Goal: Task Accomplishment & Management: Complete application form

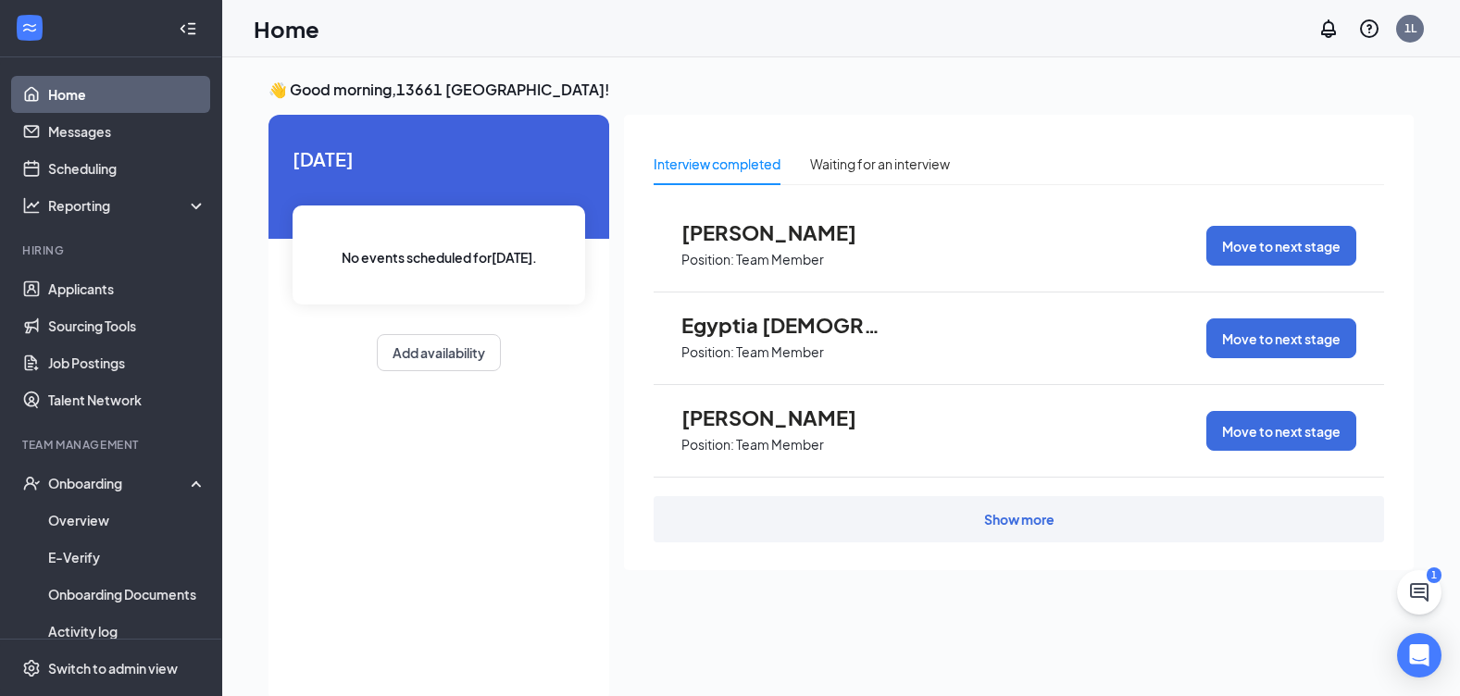
scroll to position [39, 0]
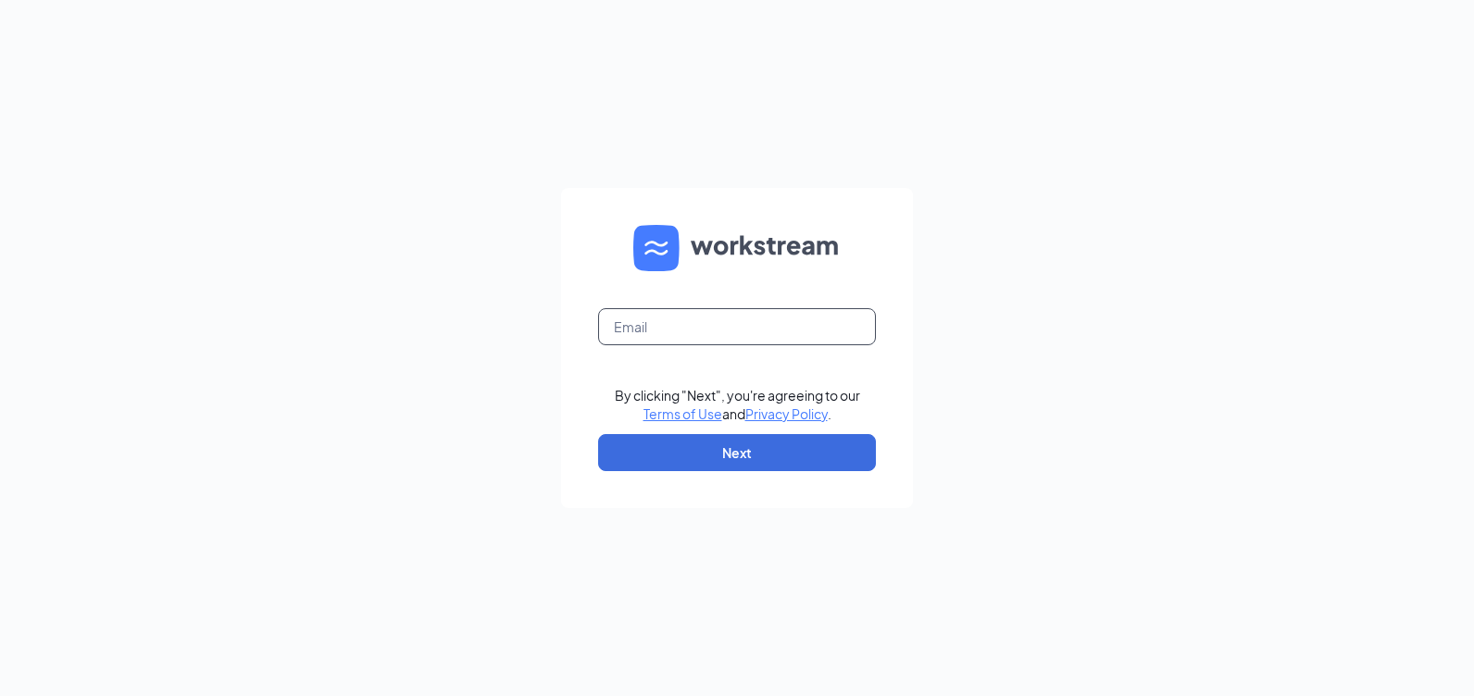
click at [762, 318] on input "text" at bounding box center [737, 326] width 278 height 37
type input "[EMAIL_ADDRESS][DOMAIN_NAME]"
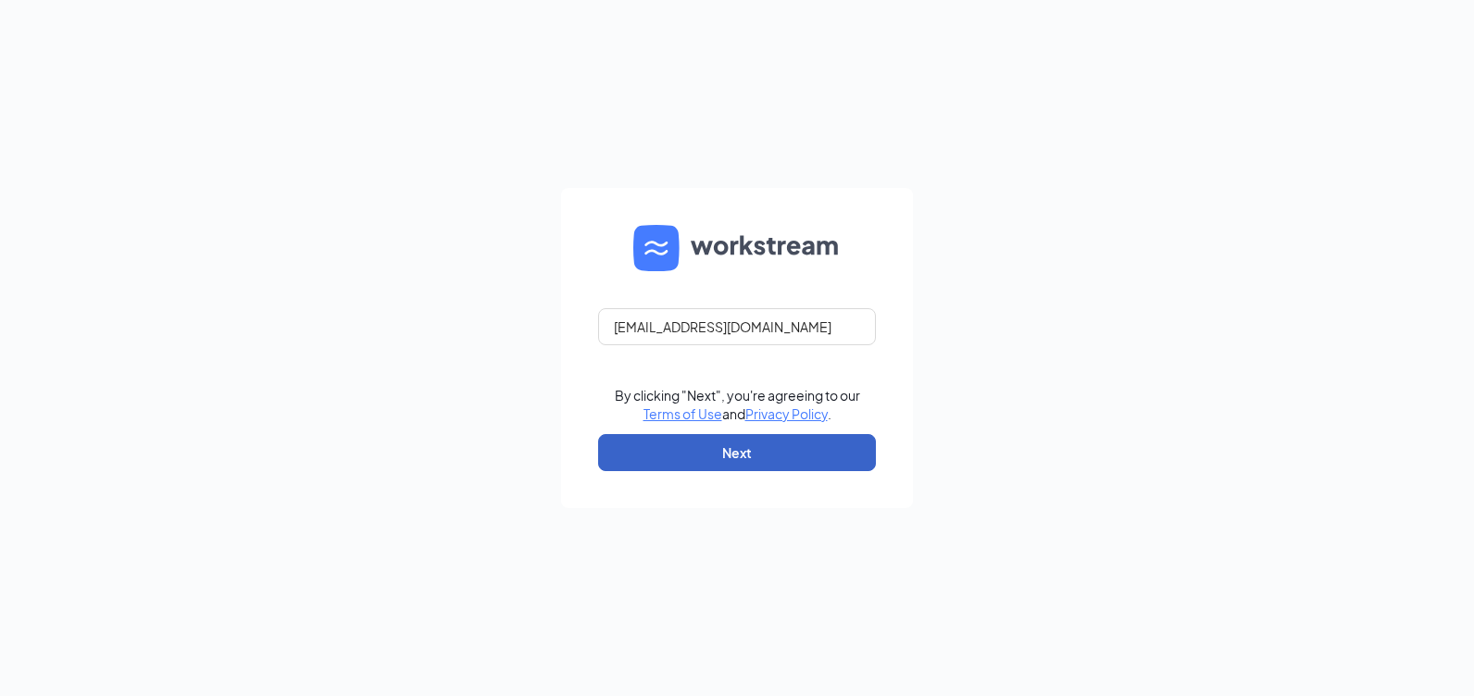
click at [687, 461] on button "Next" at bounding box center [737, 452] width 278 height 37
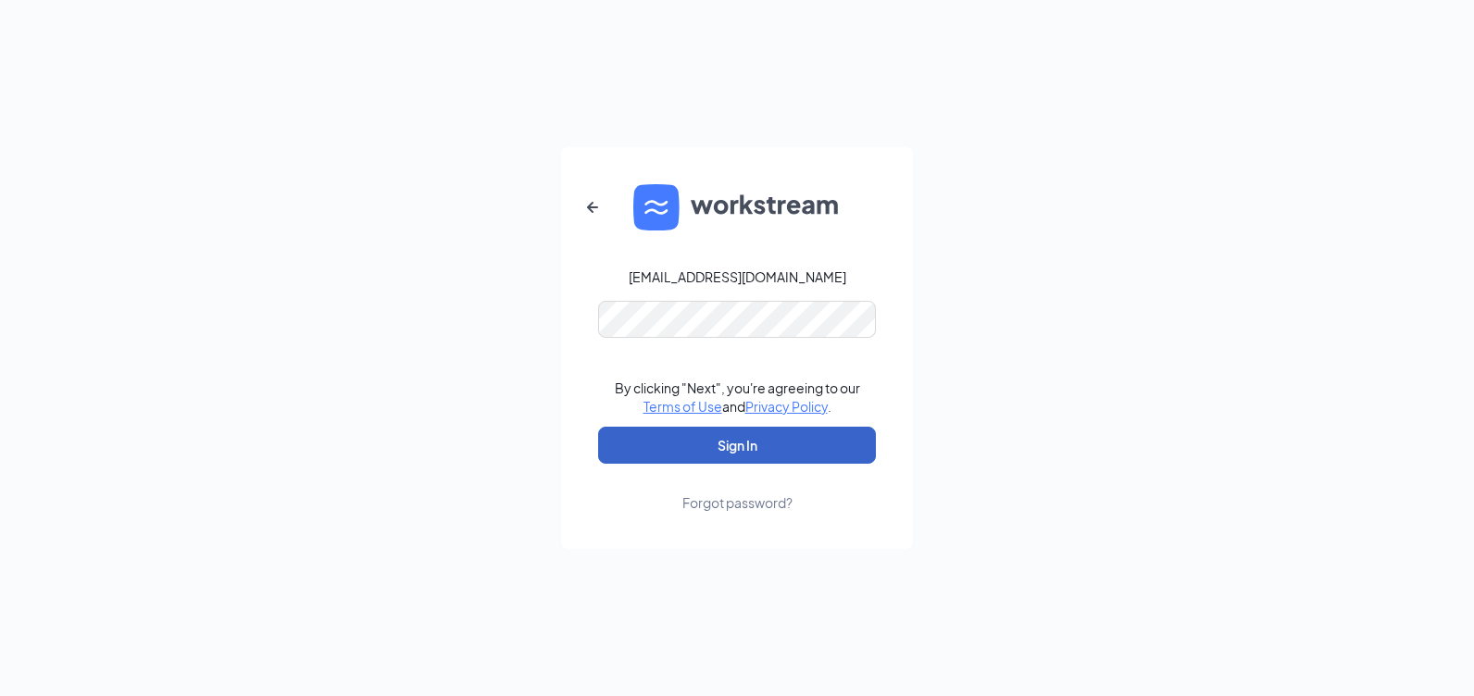
click at [750, 456] on button "Sign In" at bounding box center [737, 445] width 278 height 37
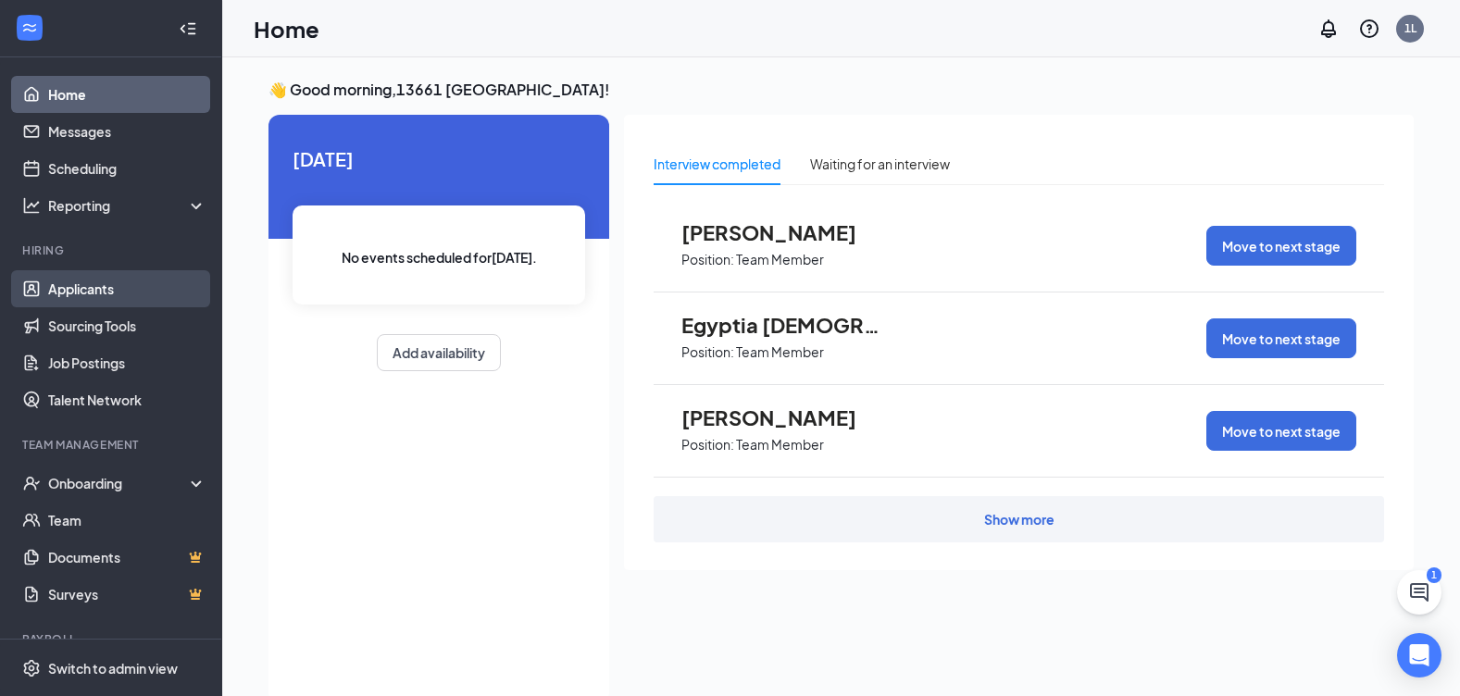
click at [108, 291] on link "Applicants" at bounding box center [127, 288] width 158 height 37
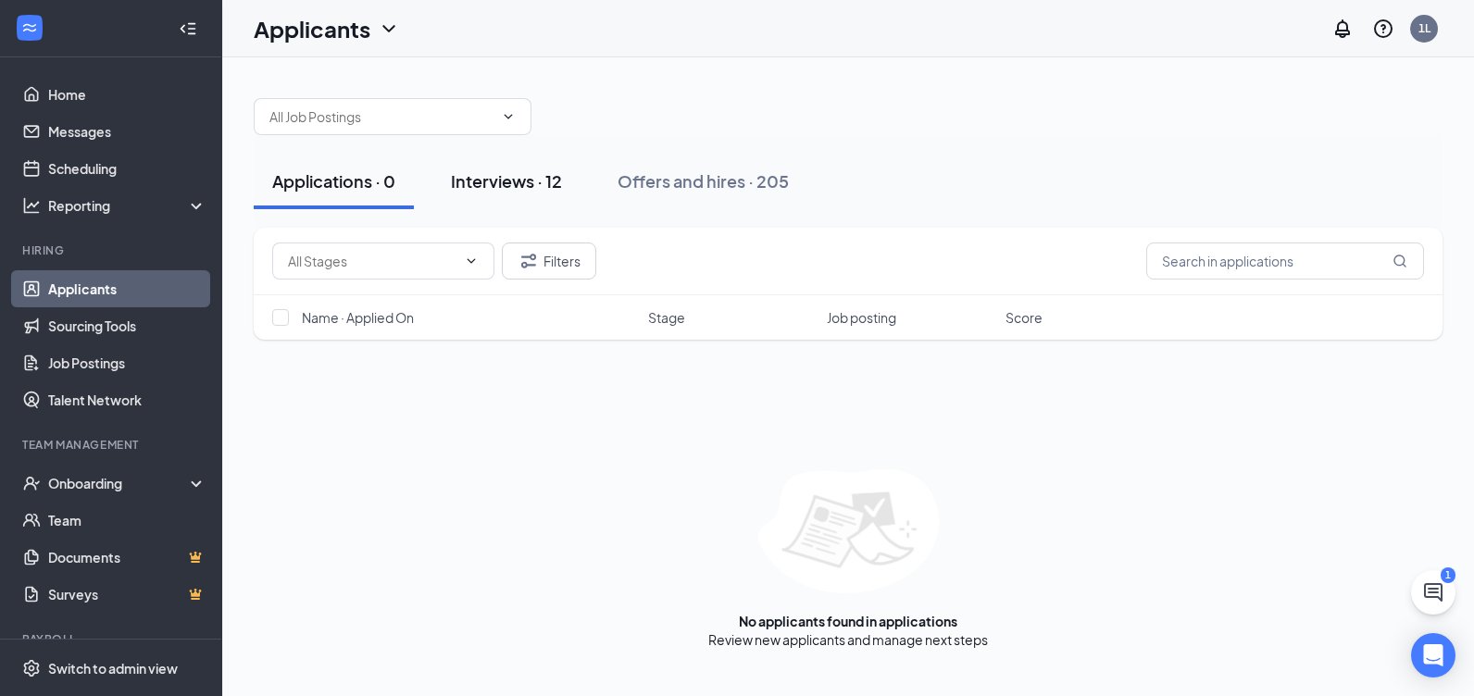
click at [524, 190] on div "Interviews · 12" at bounding box center [506, 180] width 111 height 23
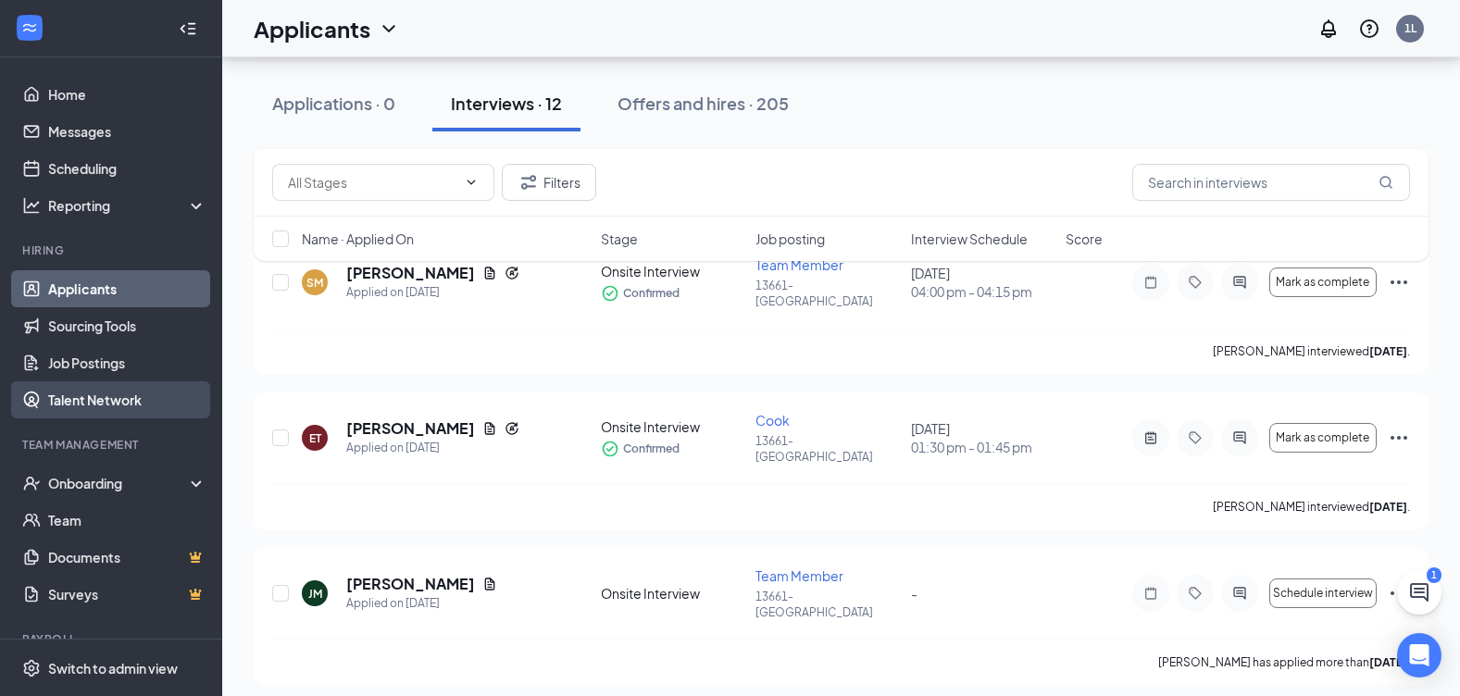
scroll to position [833, 0]
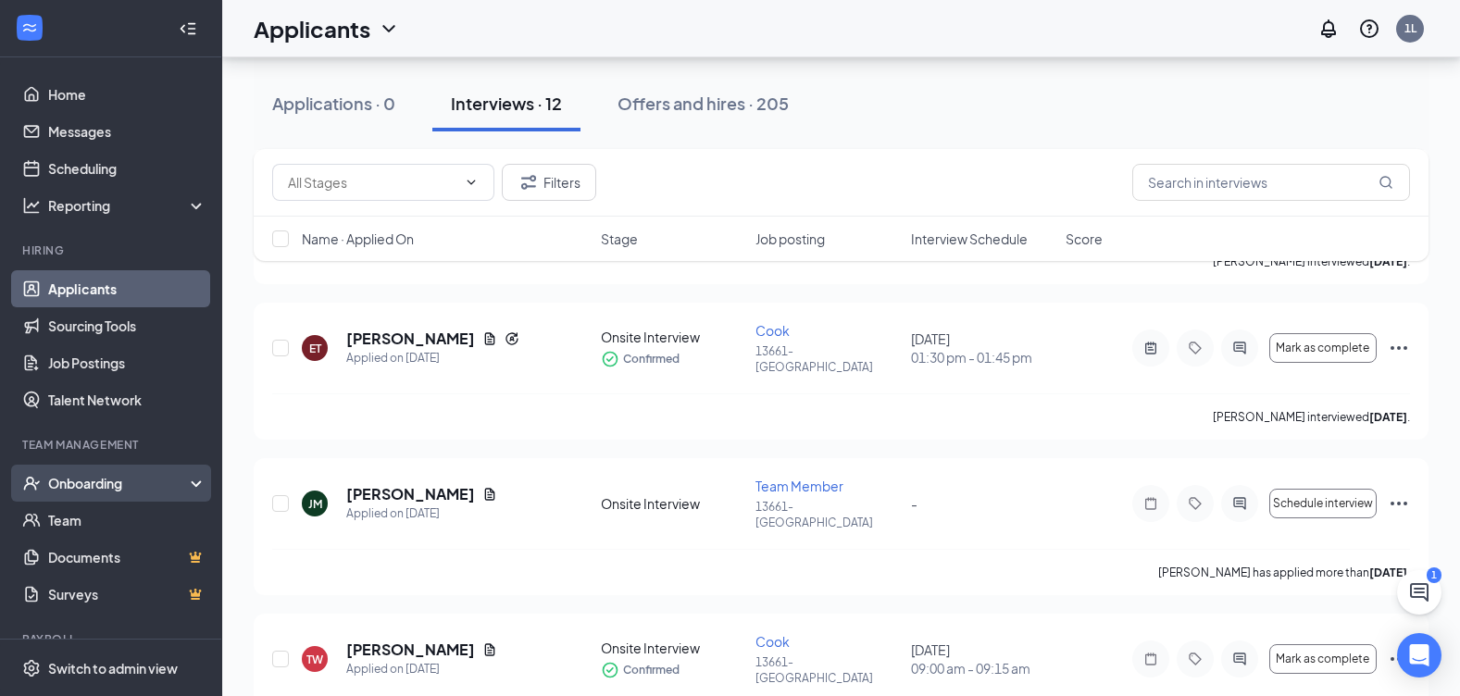
click at [101, 475] on div "Onboarding" at bounding box center [119, 483] width 143 height 19
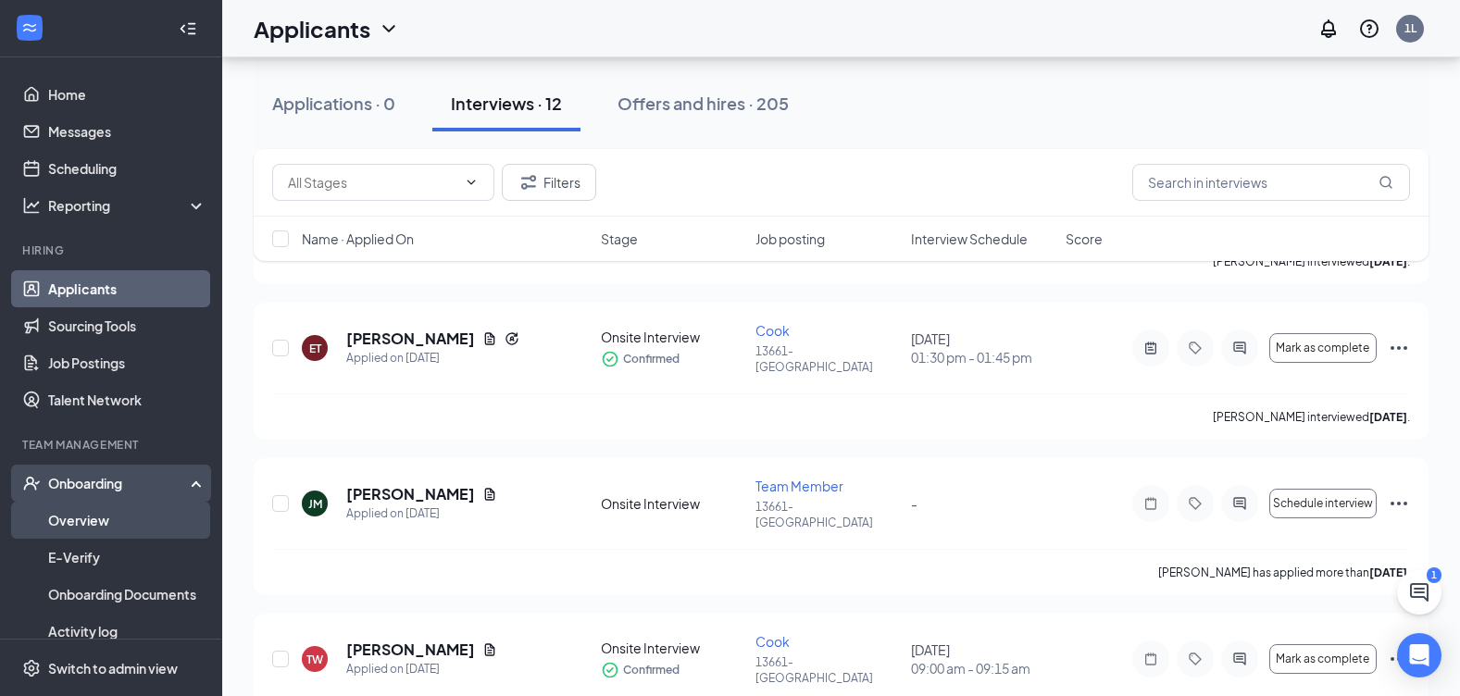
click at [92, 521] on link "Overview" at bounding box center [127, 520] width 158 height 37
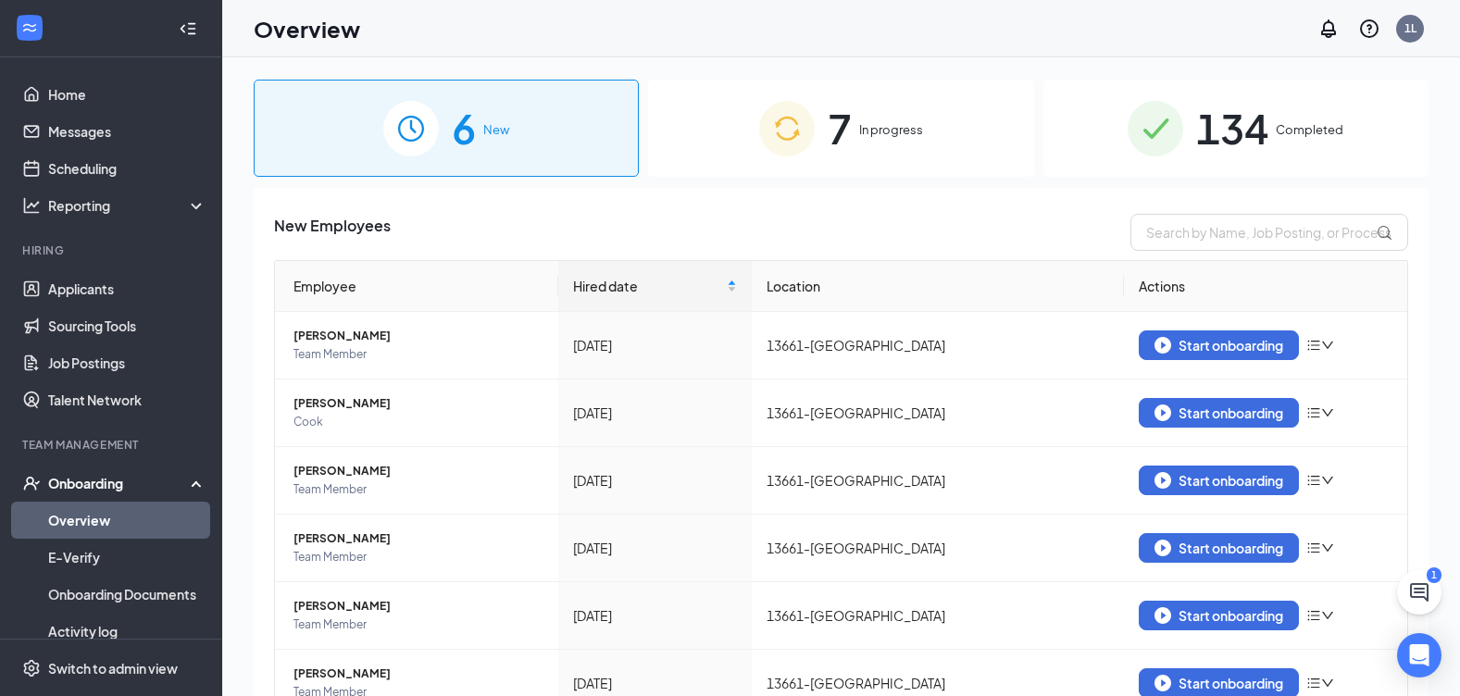
click at [855, 110] on div "7 In progress" at bounding box center [840, 128] width 385 height 97
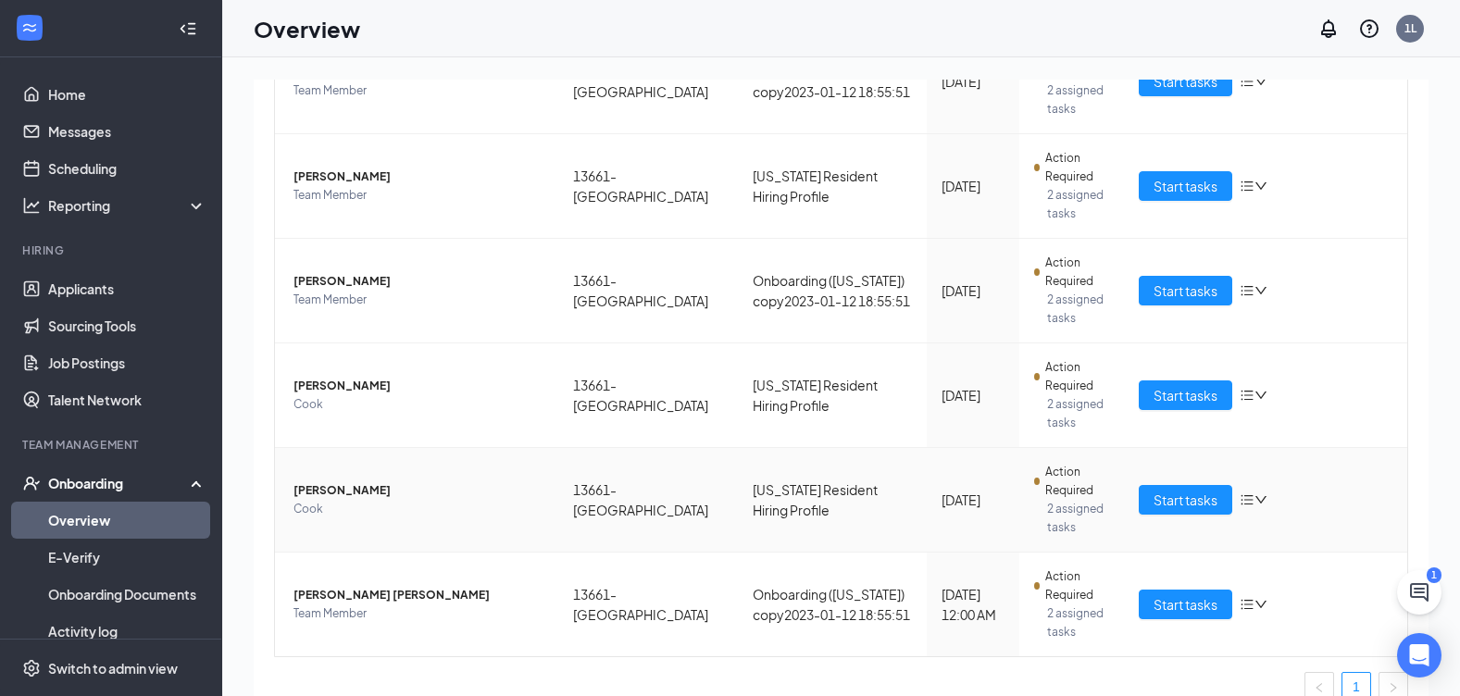
scroll to position [432, 0]
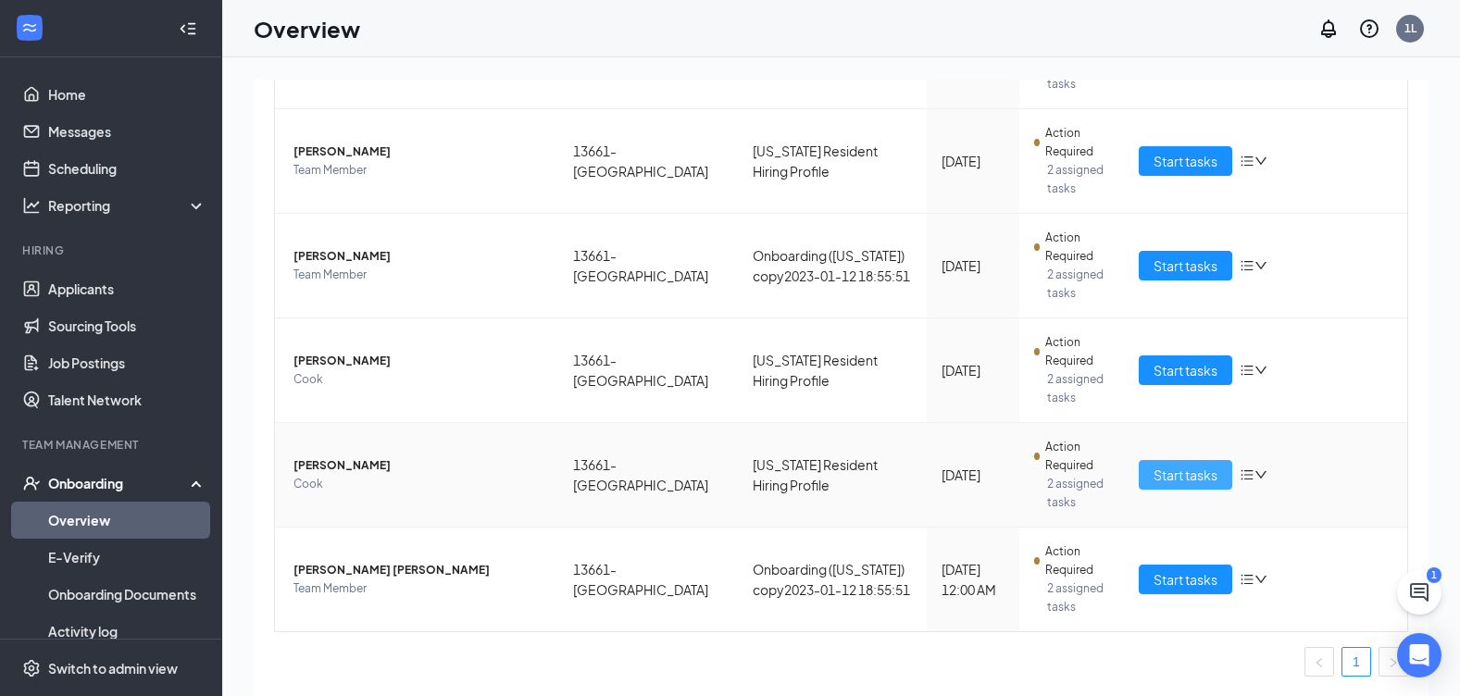
click at [1154, 468] on span "Start tasks" at bounding box center [1186, 475] width 64 height 20
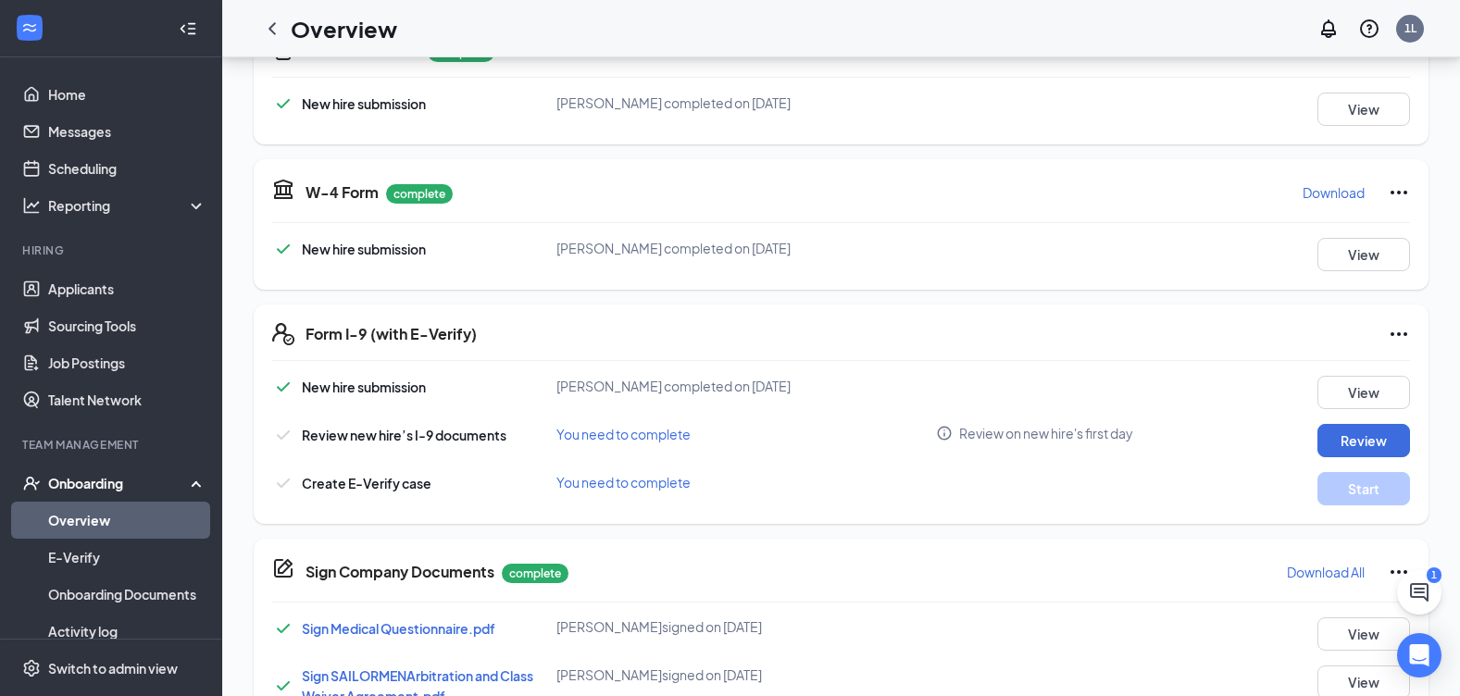
scroll to position [463, 0]
click at [1383, 450] on button "Review" at bounding box center [1363, 439] width 93 height 33
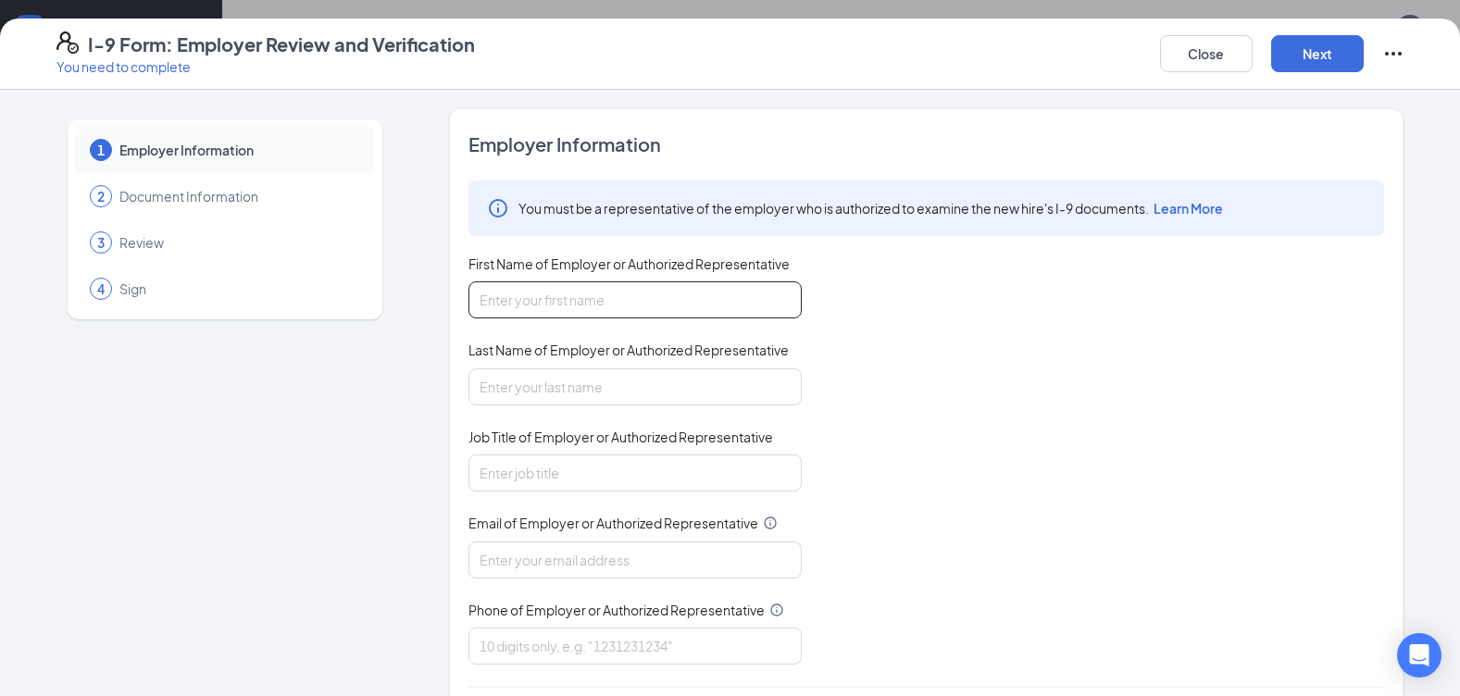
click at [580, 300] on input "First Name of Employer or Authorized Representative" at bounding box center [634, 299] width 333 height 37
type input "Lashawna"
type input "Tomar"
click at [532, 477] on input "Job Title of Employer or Authorized Representative" at bounding box center [634, 473] width 333 height 37
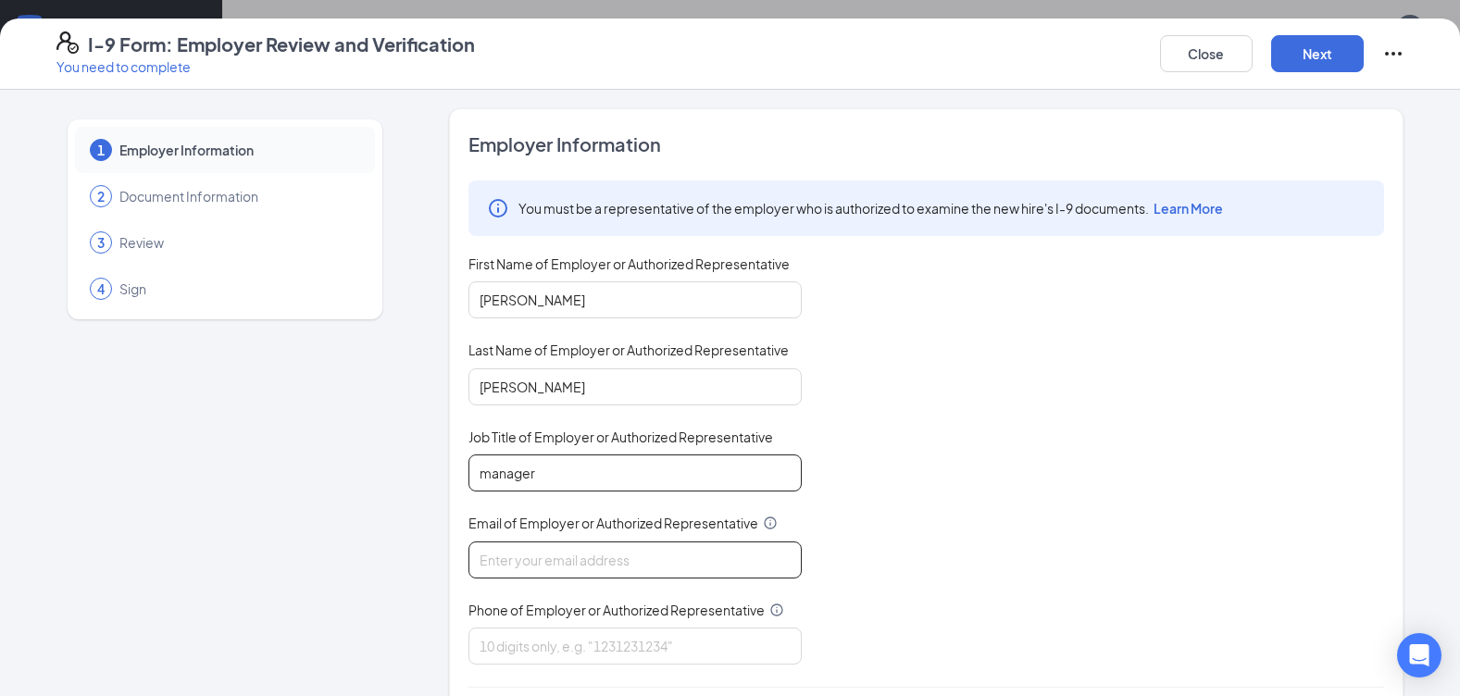
type input "manager"
click at [508, 555] on input "Email of Employer or Authorized Representative" at bounding box center [634, 560] width 333 height 37
type input "POPEYESFAMOUS222@SAILORMEN.COM"
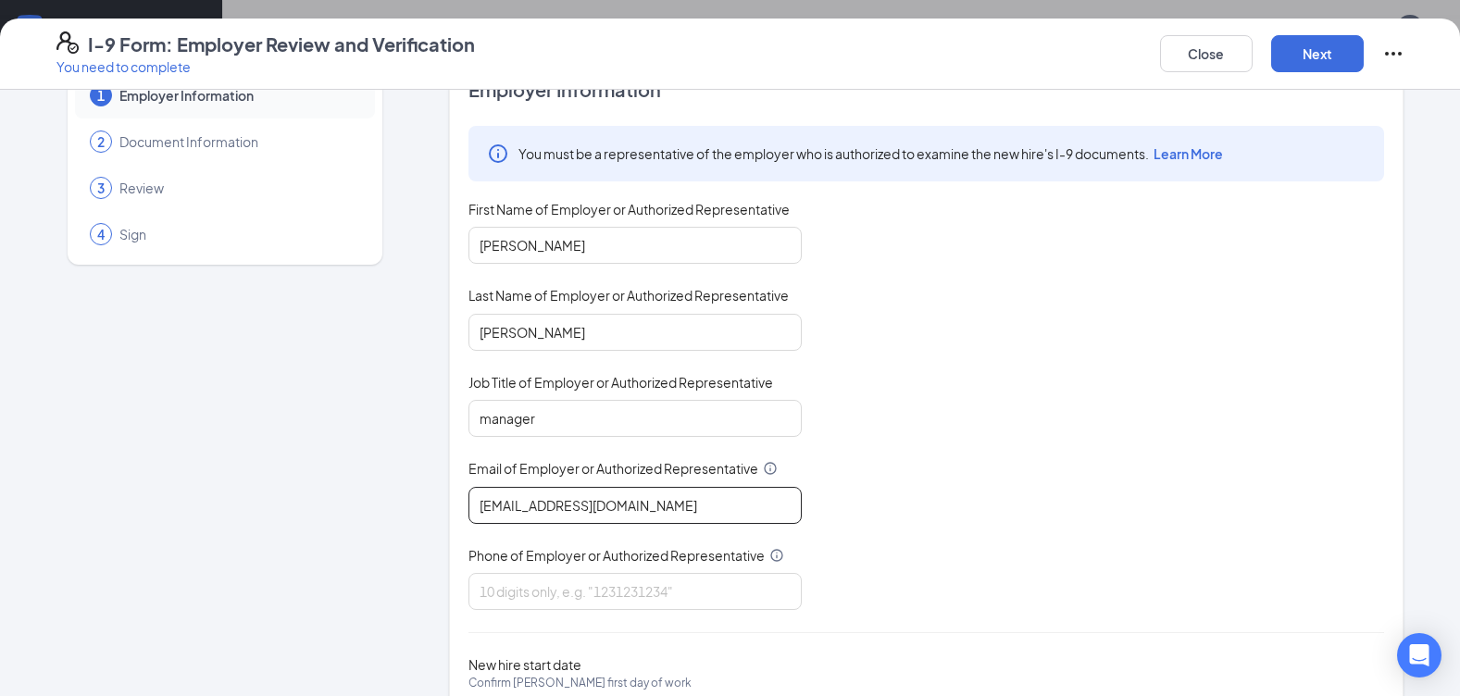
scroll to position [159, 0]
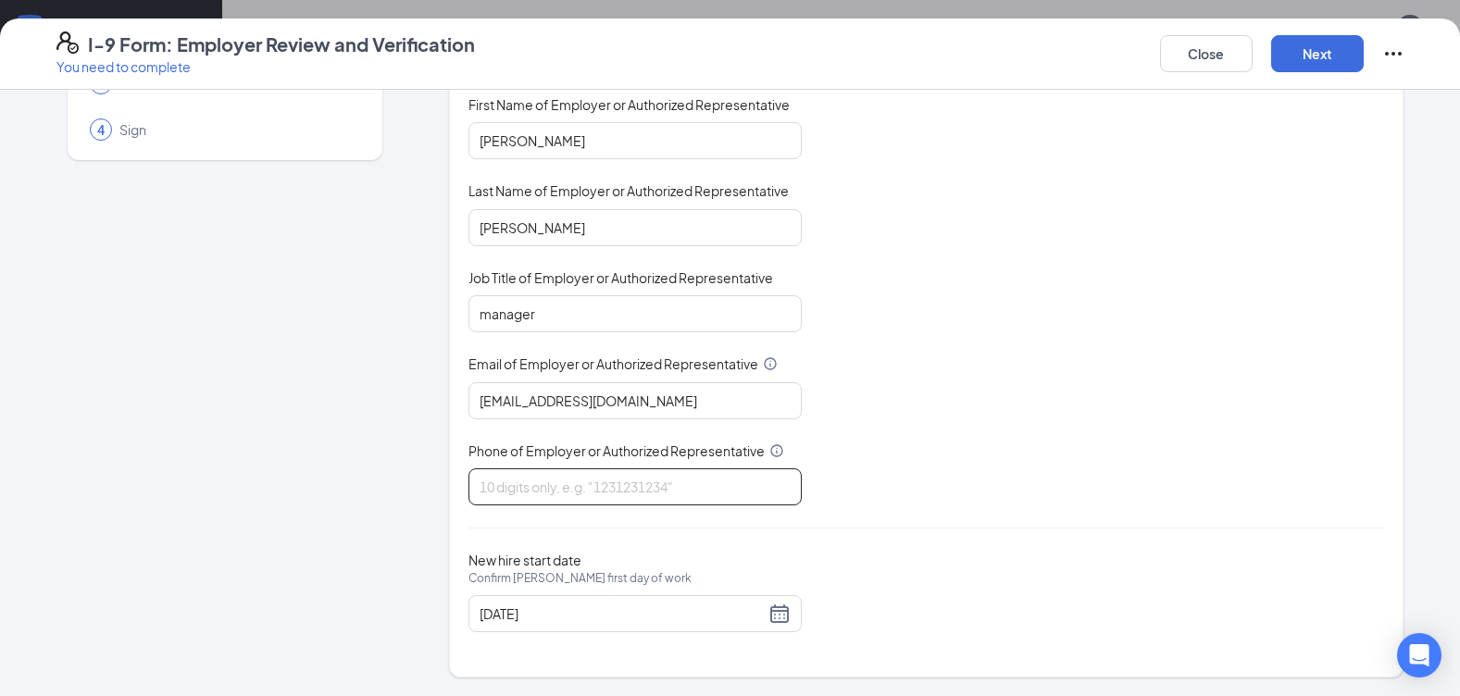
click at [494, 498] on input "Phone of Employer or Authorized Representative" at bounding box center [634, 486] width 333 height 37
type input "3524601447"
click at [1309, 69] on button "Next" at bounding box center [1317, 53] width 93 height 37
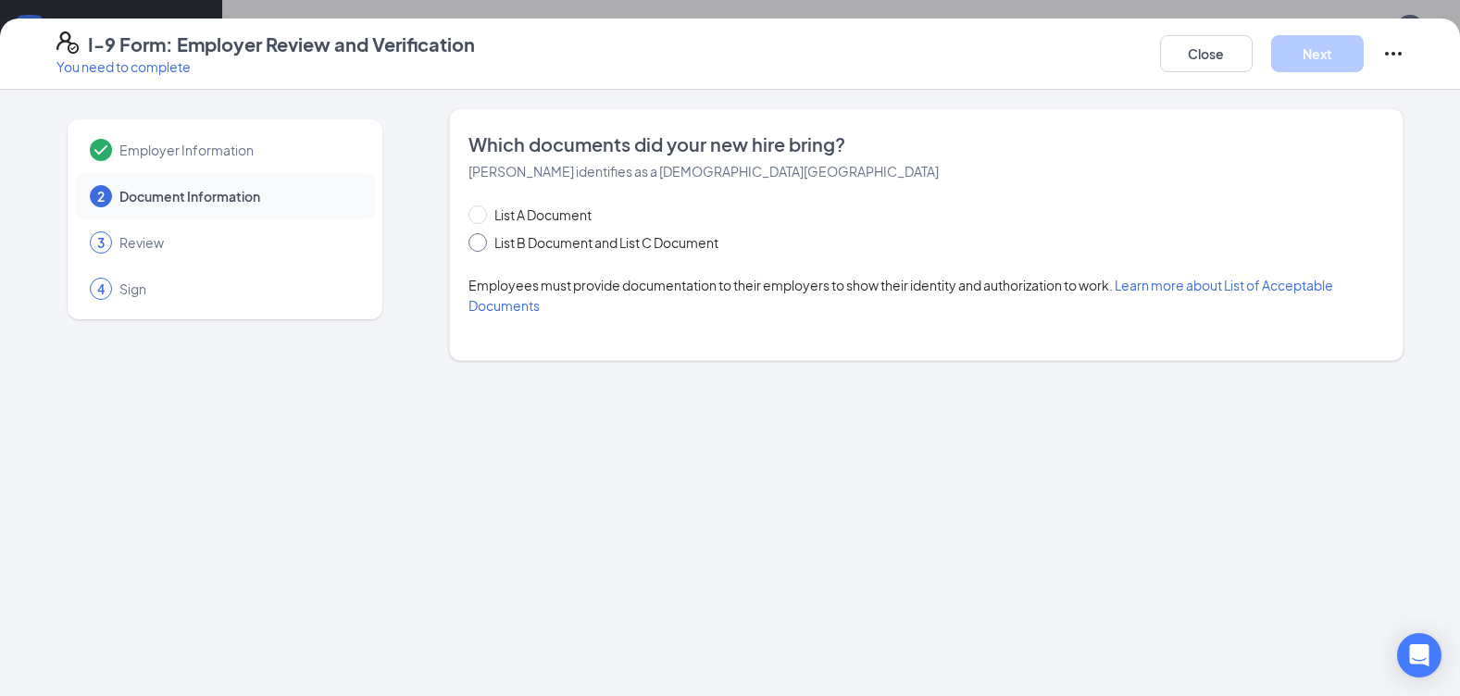
click at [590, 243] on span "List B Document and List C Document" at bounding box center [606, 242] width 239 height 20
click at [481, 243] on input "List B Document and List C Document" at bounding box center [474, 239] width 13 height 13
radio input "true"
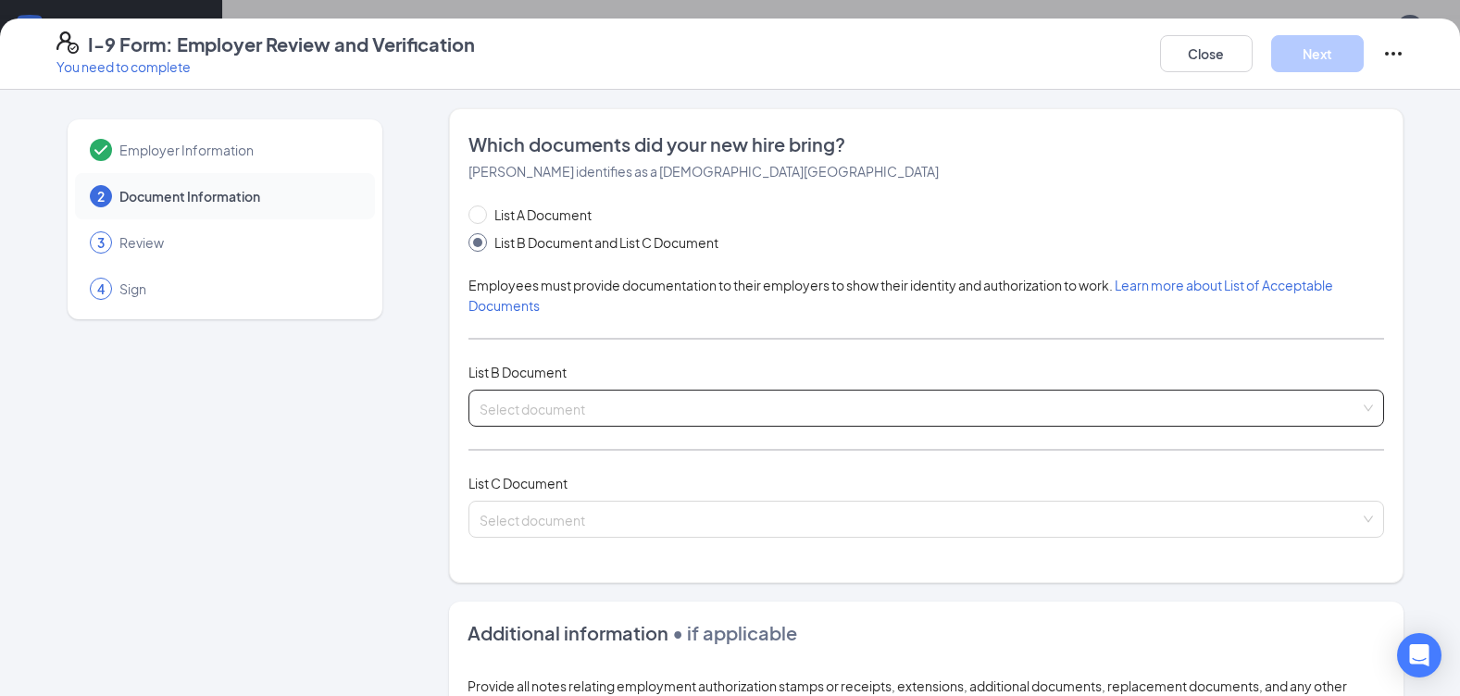
click at [591, 412] on input "search" at bounding box center [920, 405] width 880 height 28
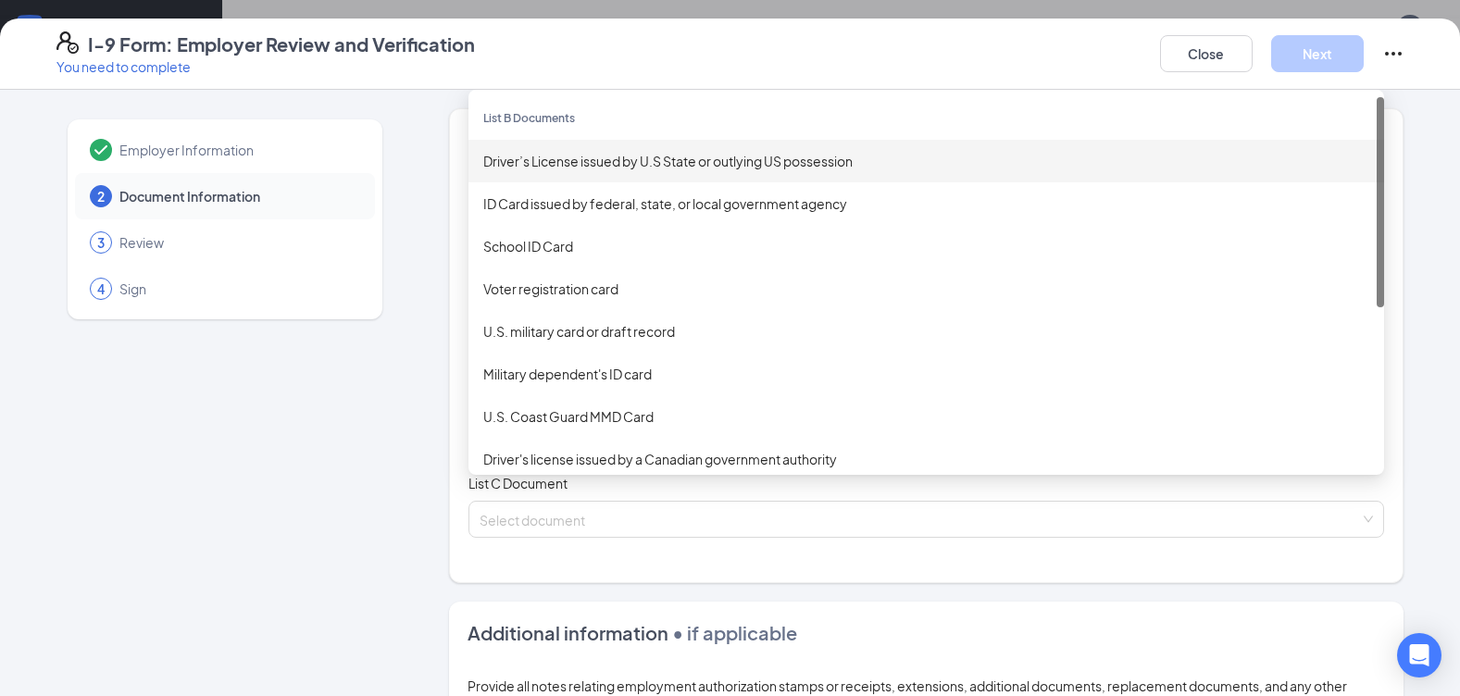
click at [528, 156] on div "Driver’s License issued by U.S State or outlying US possession" at bounding box center [926, 161] width 886 height 20
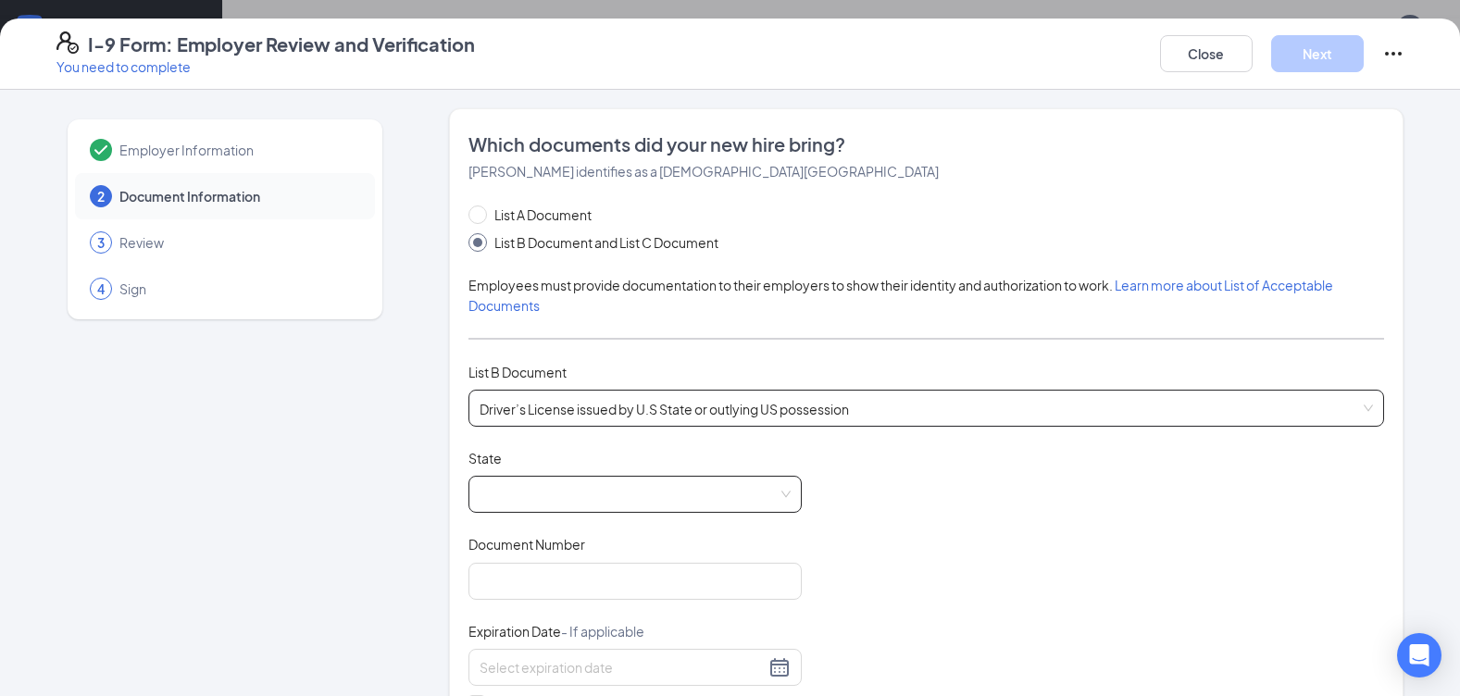
click at [551, 504] on span at bounding box center [635, 494] width 311 height 35
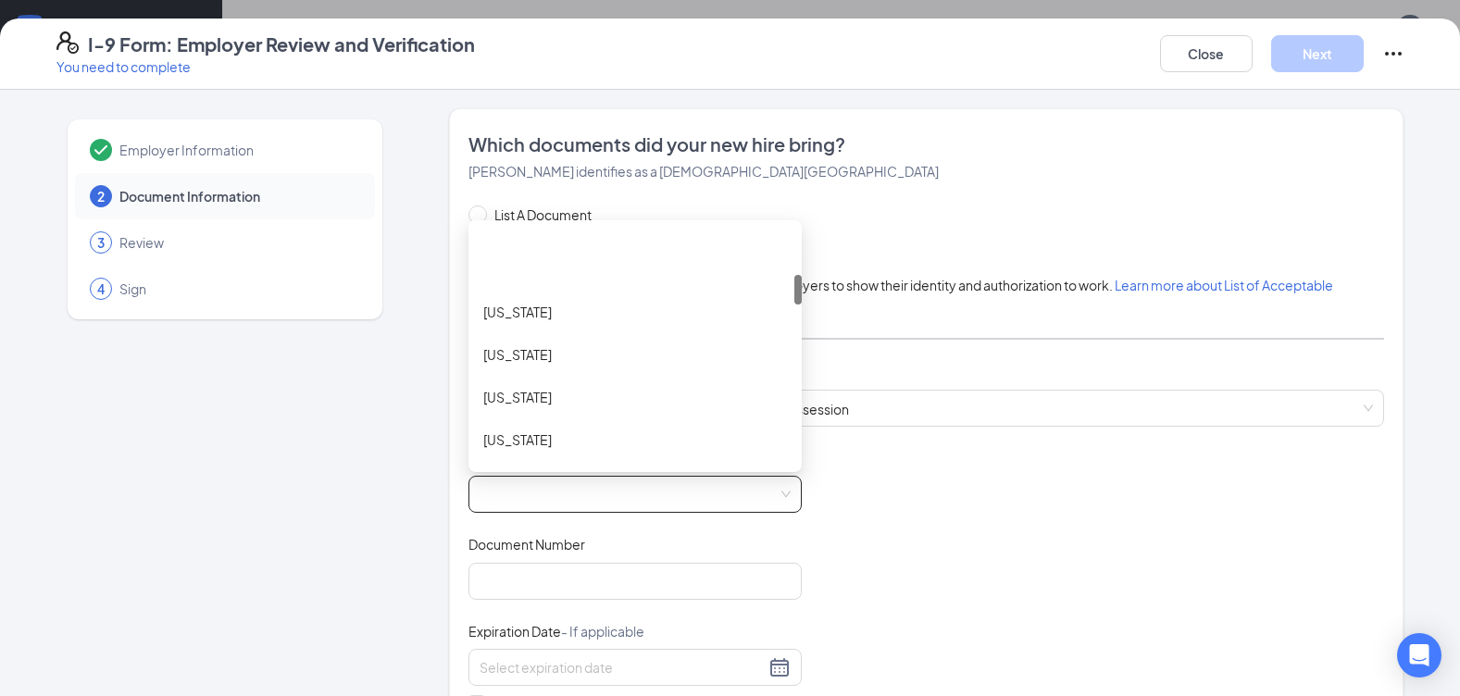
scroll to position [370, 0]
click at [533, 310] on div "Florida" at bounding box center [635, 304] width 304 height 20
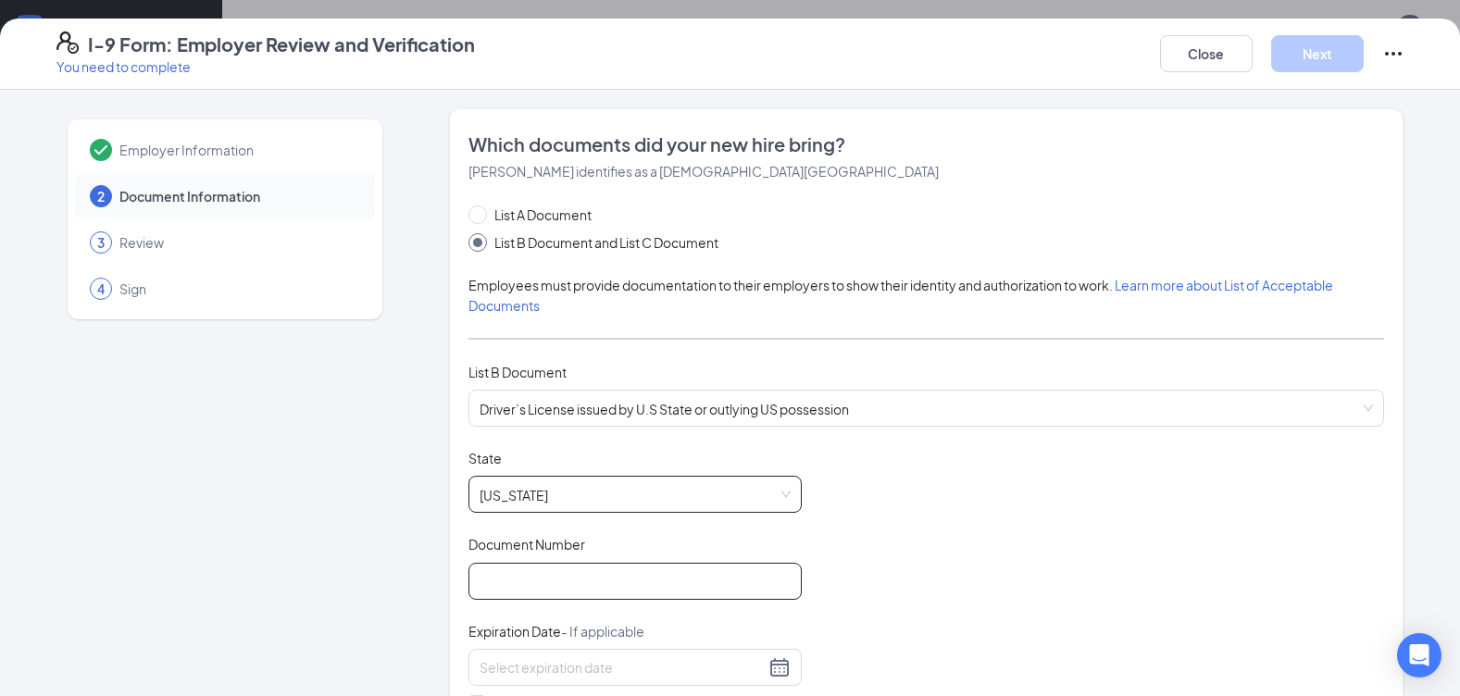
click at [524, 572] on input "Document Number" at bounding box center [634, 581] width 333 height 37
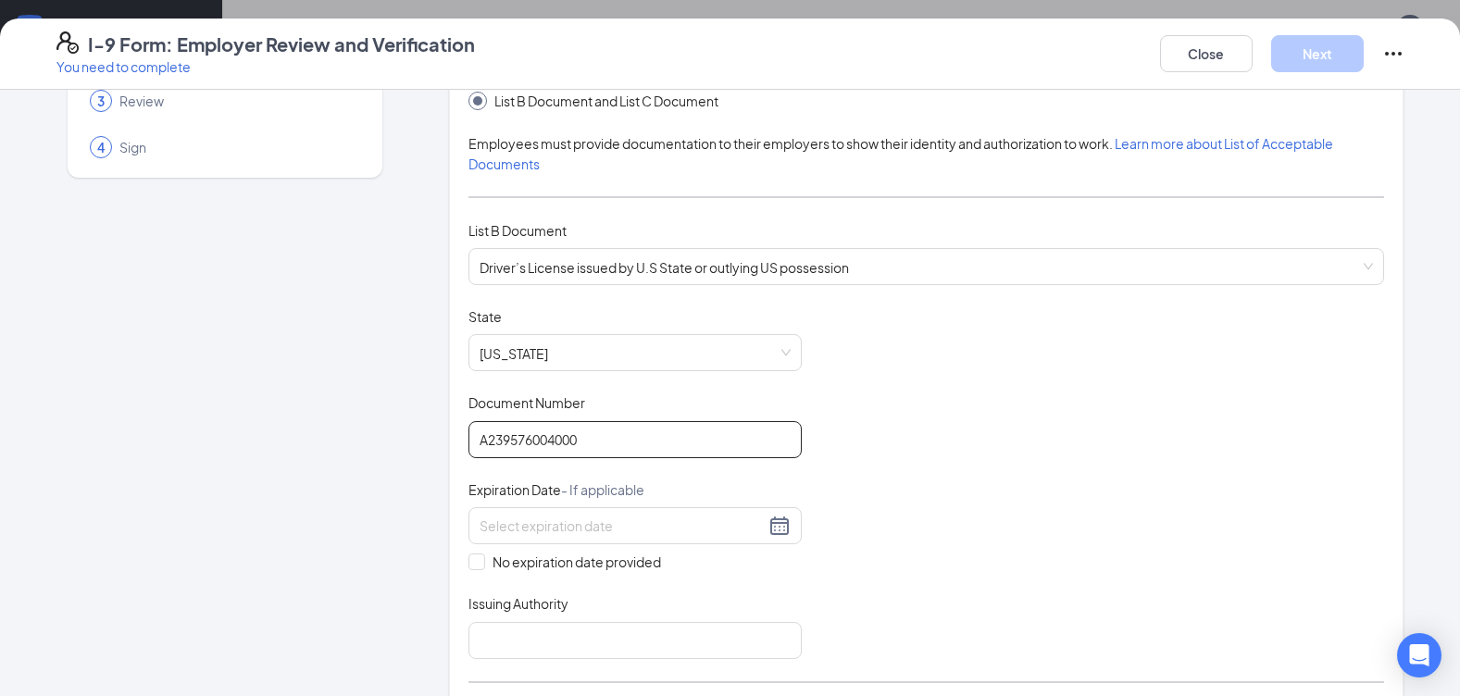
scroll to position [185, 0]
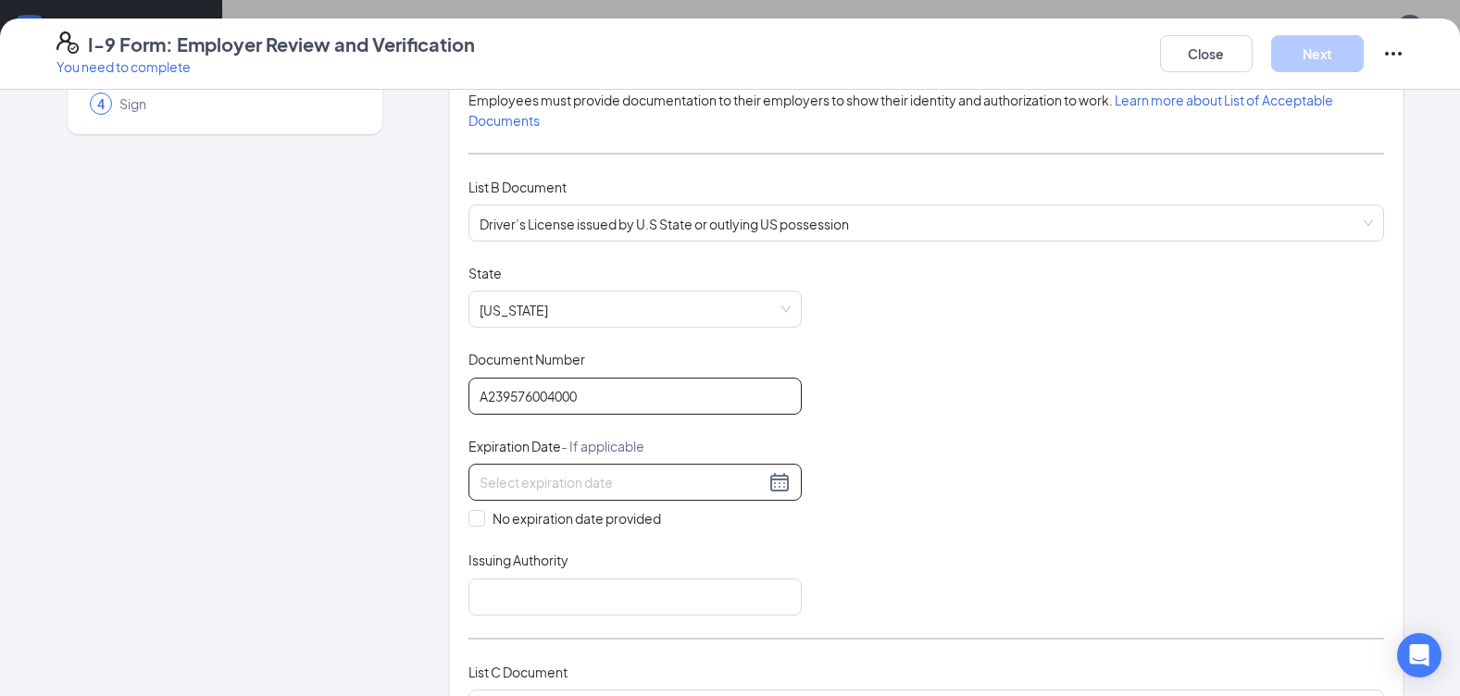
type input "A239576004000"
click at [533, 484] on input at bounding box center [622, 482] width 285 height 20
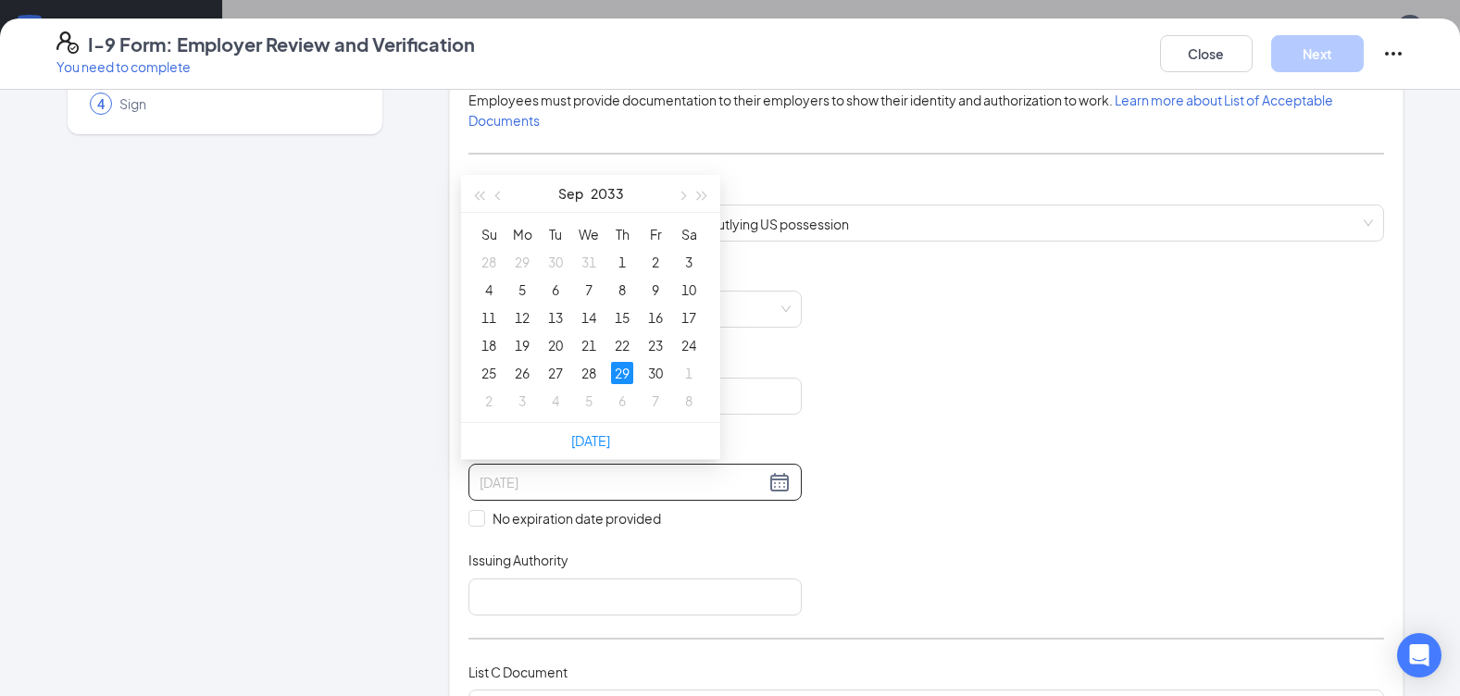
click at [625, 376] on div "29" at bounding box center [622, 373] width 22 height 22
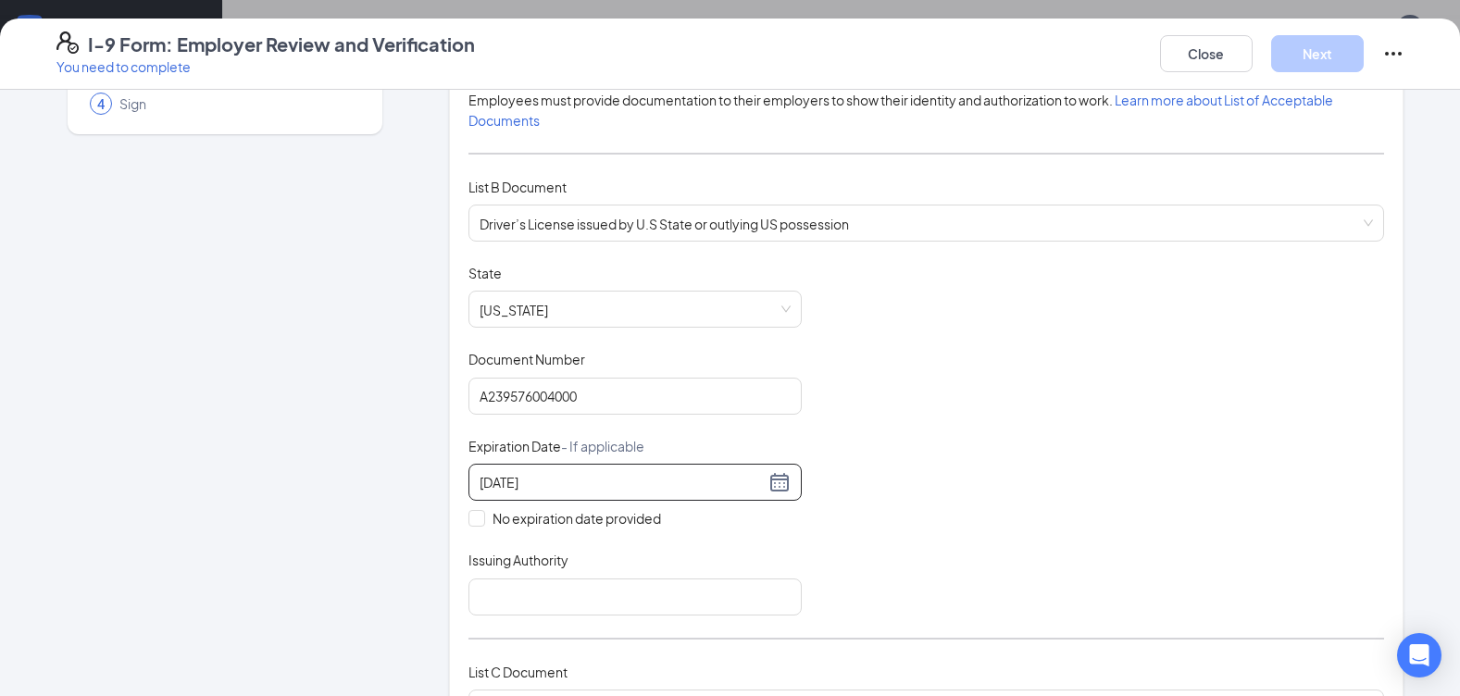
scroll to position [370, 0]
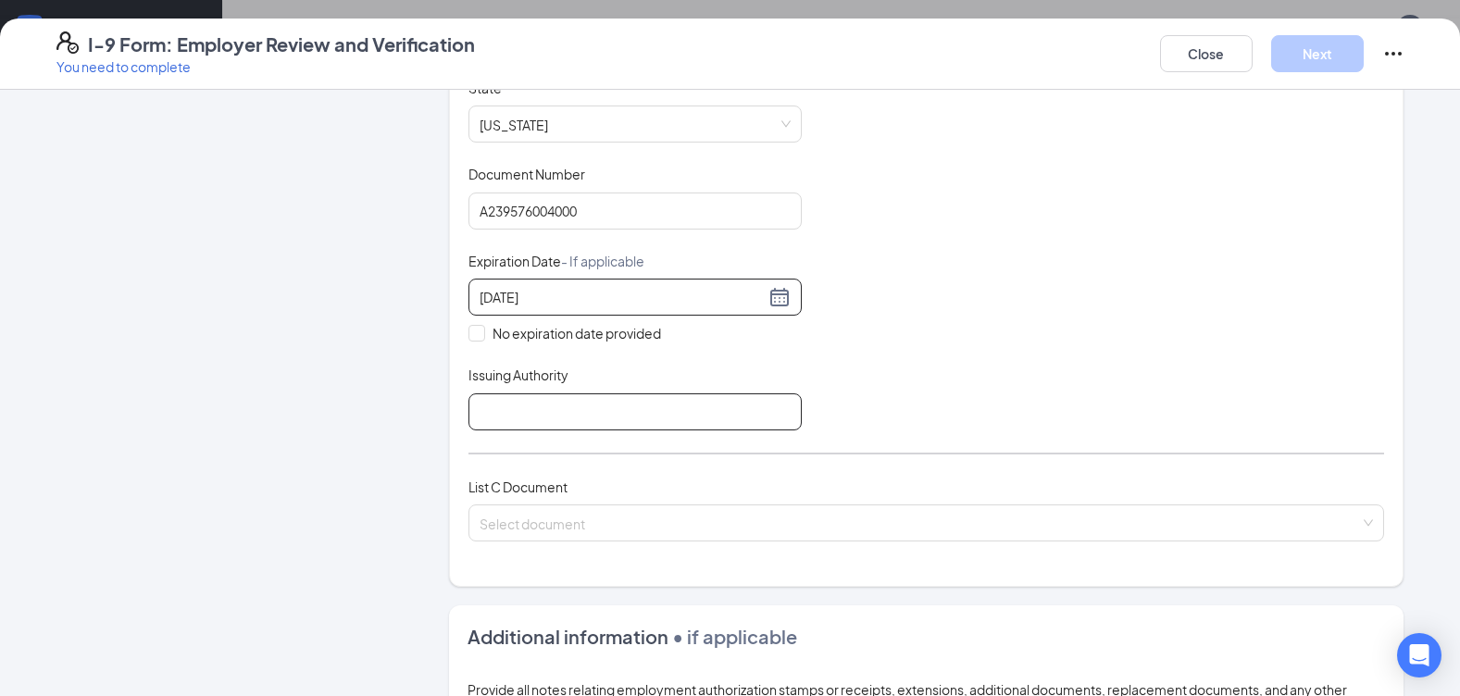
type input "09/29/2033"
click at [483, 413] on input "Issuing Authority" at bounding box center [634, 411] width 333 height 37
type input "FL"
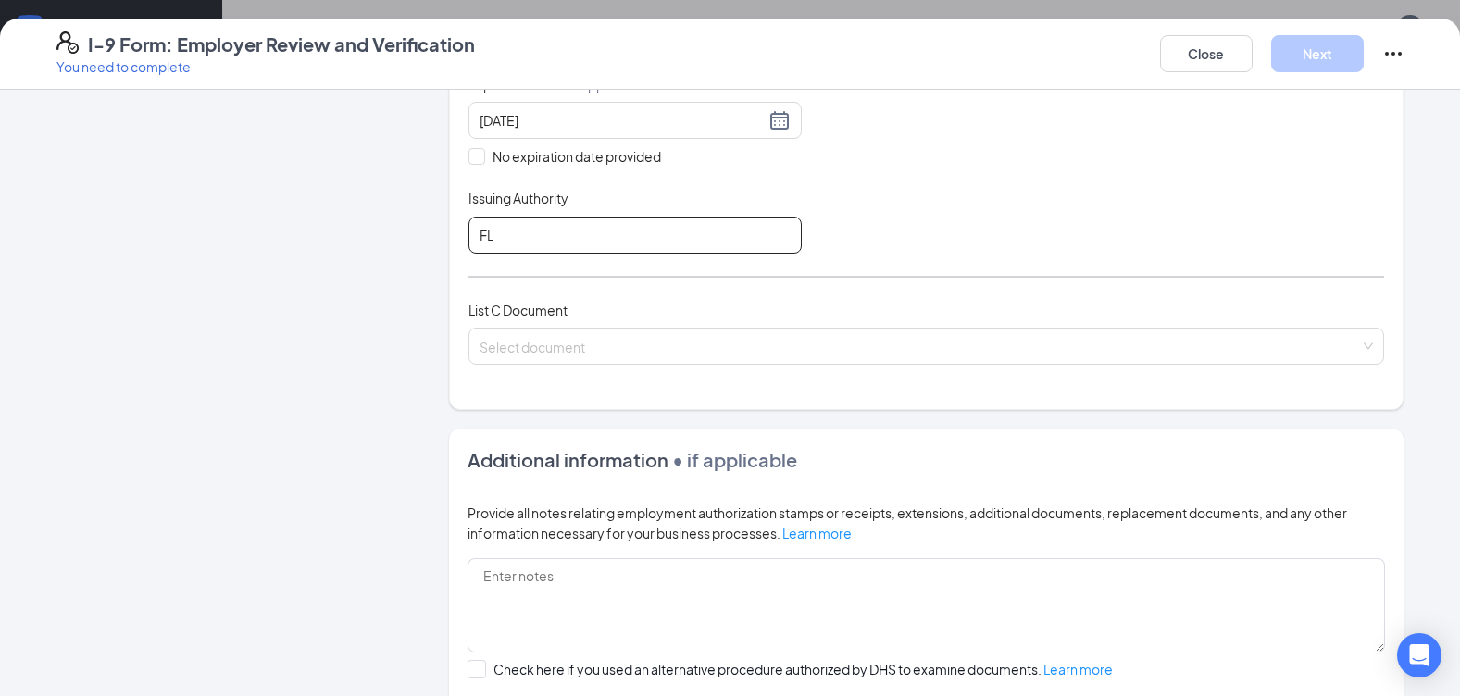
scroll to position [555, 0]
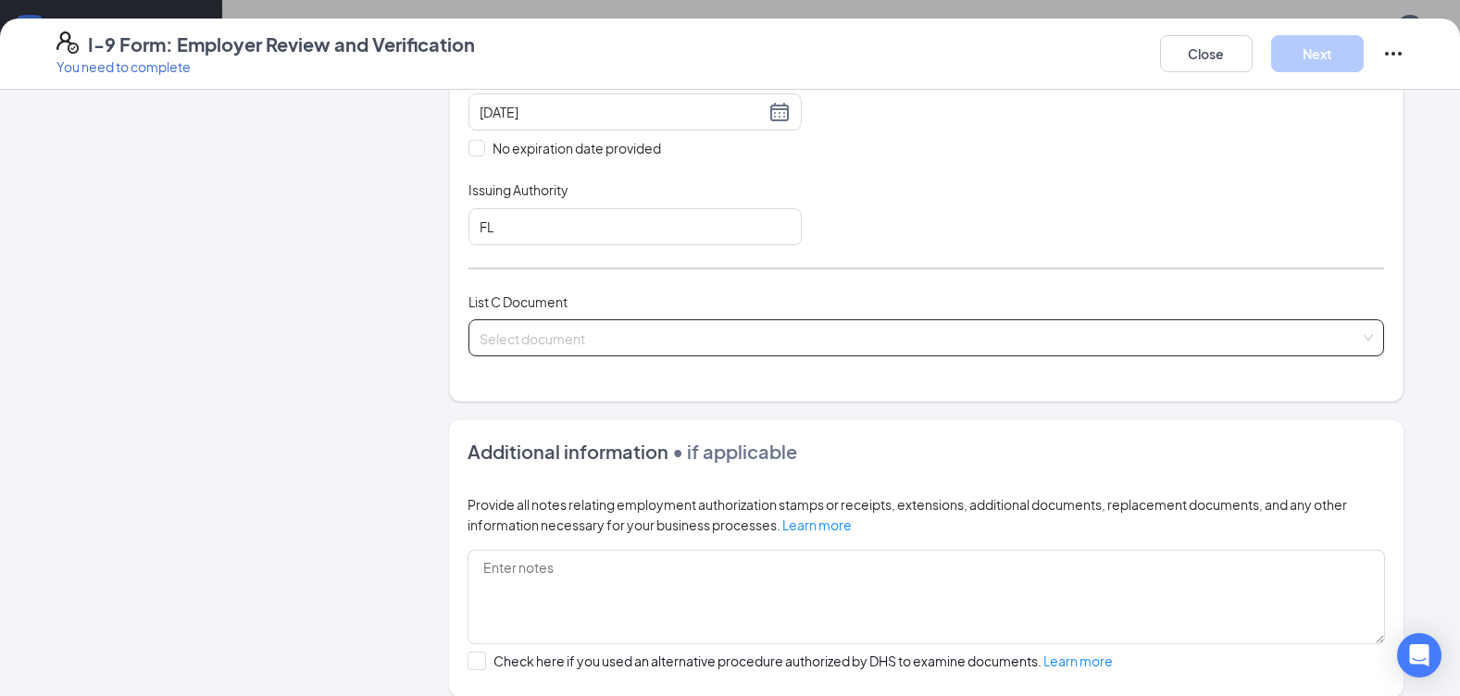
click at [496, 344] on div "Select document" at bounding box center [926, 337] width 916 height 37
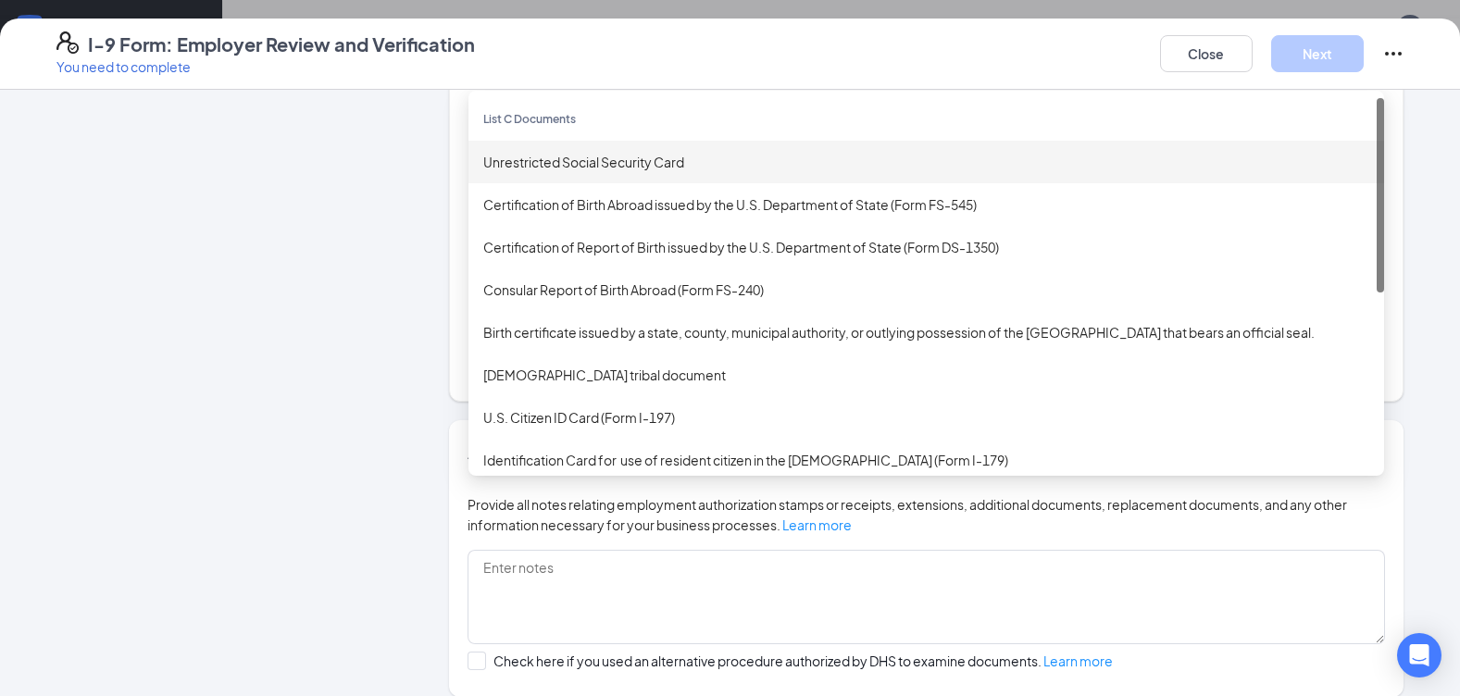
click at [583, 149] on div "Unrestricted Social Security Card" at bounding box center [926, 162] width 916 height 43
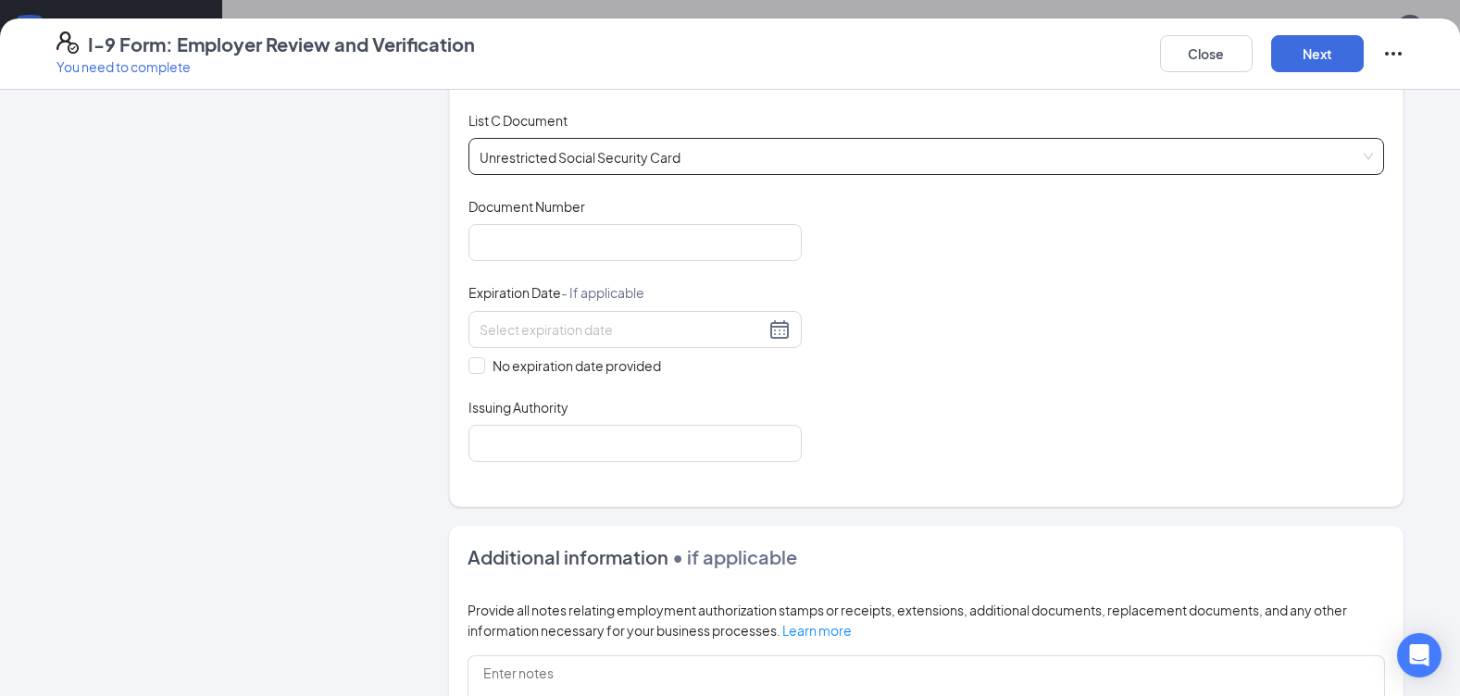
scroll to position [741, 0]
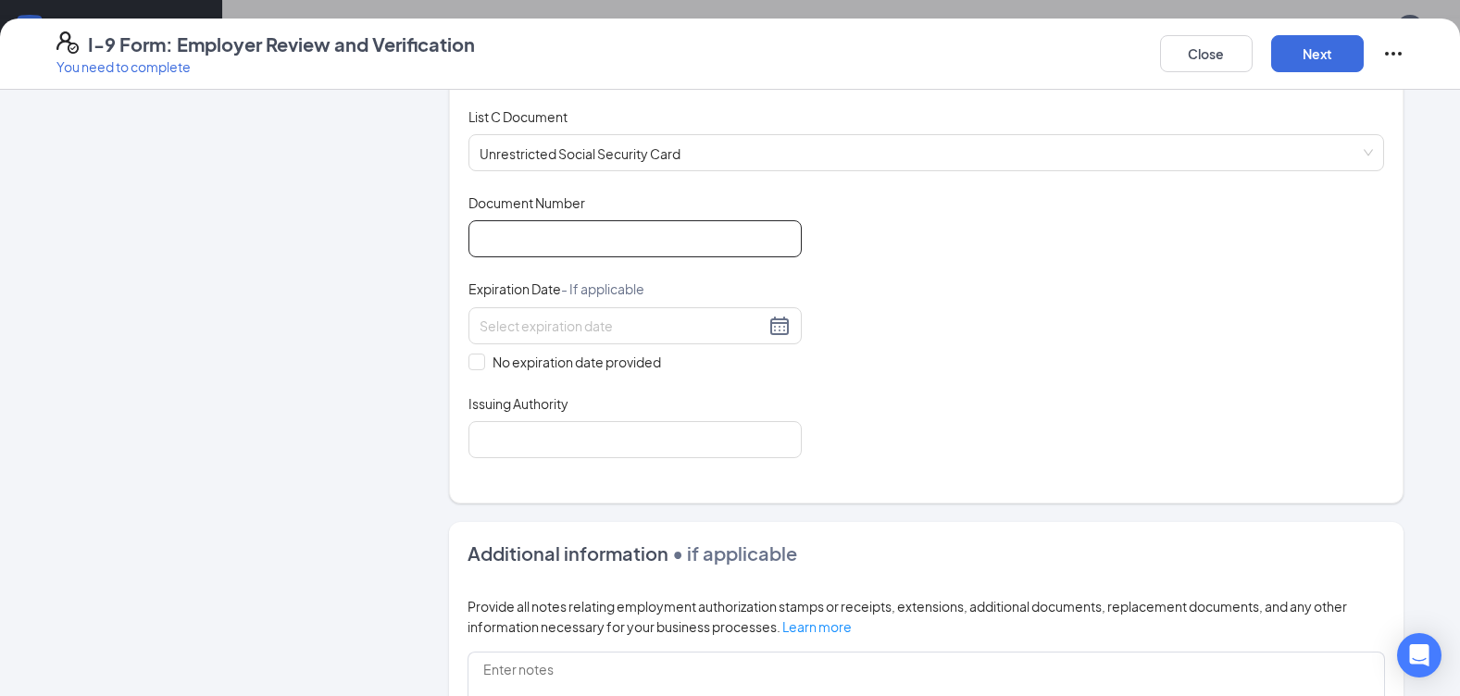
click at [508, 241] on input "Document Number" at bounding box center [634, 238] width 333 height 37
type input "590797806"
click at [469, 368] on span at bounding box center [476, 362] width 17 height 17
click at [469, 367] on input "No expiration date provided" at bounding box center [474, 360] width 13 height 13
checkbox input "true"
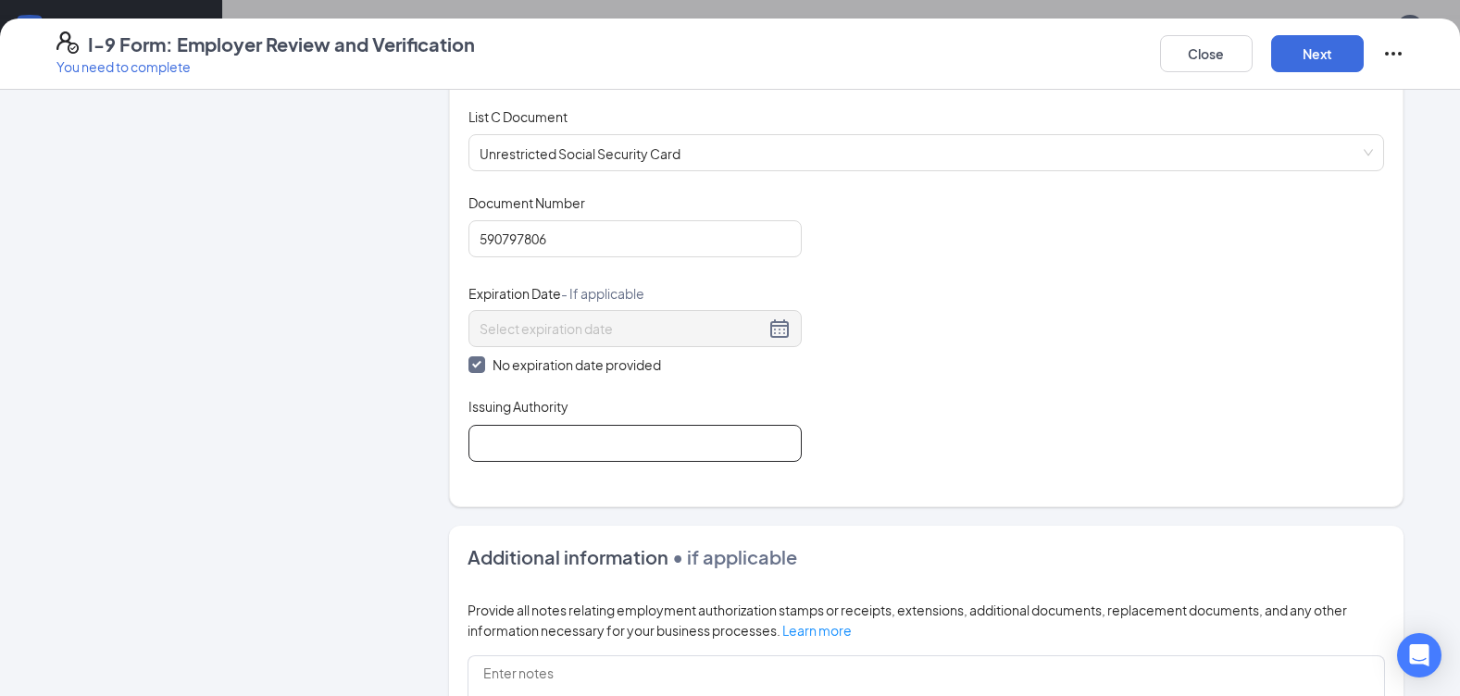
click at [511, 457] on input "Issuing Authority" at bounding box center [634, 443] width 333 height 37
type input "FL"
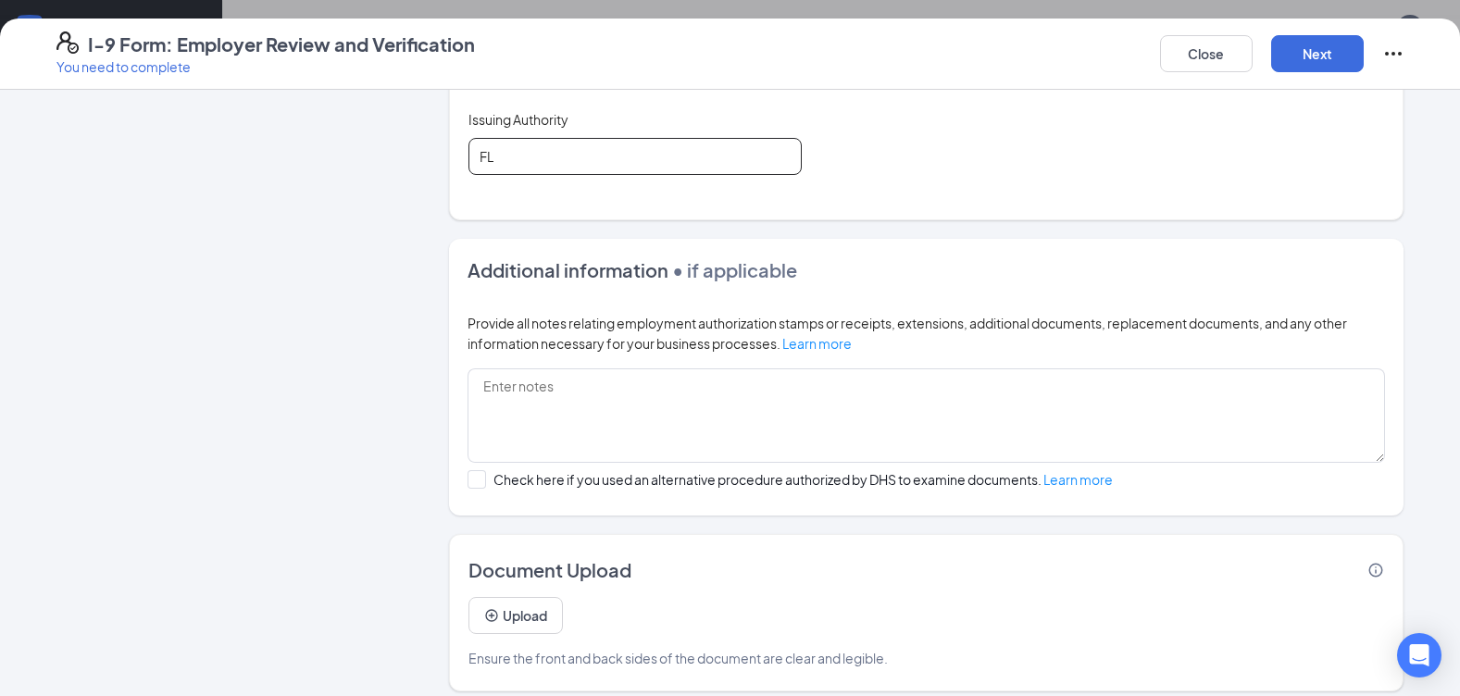
scroll to position [1042, 0]
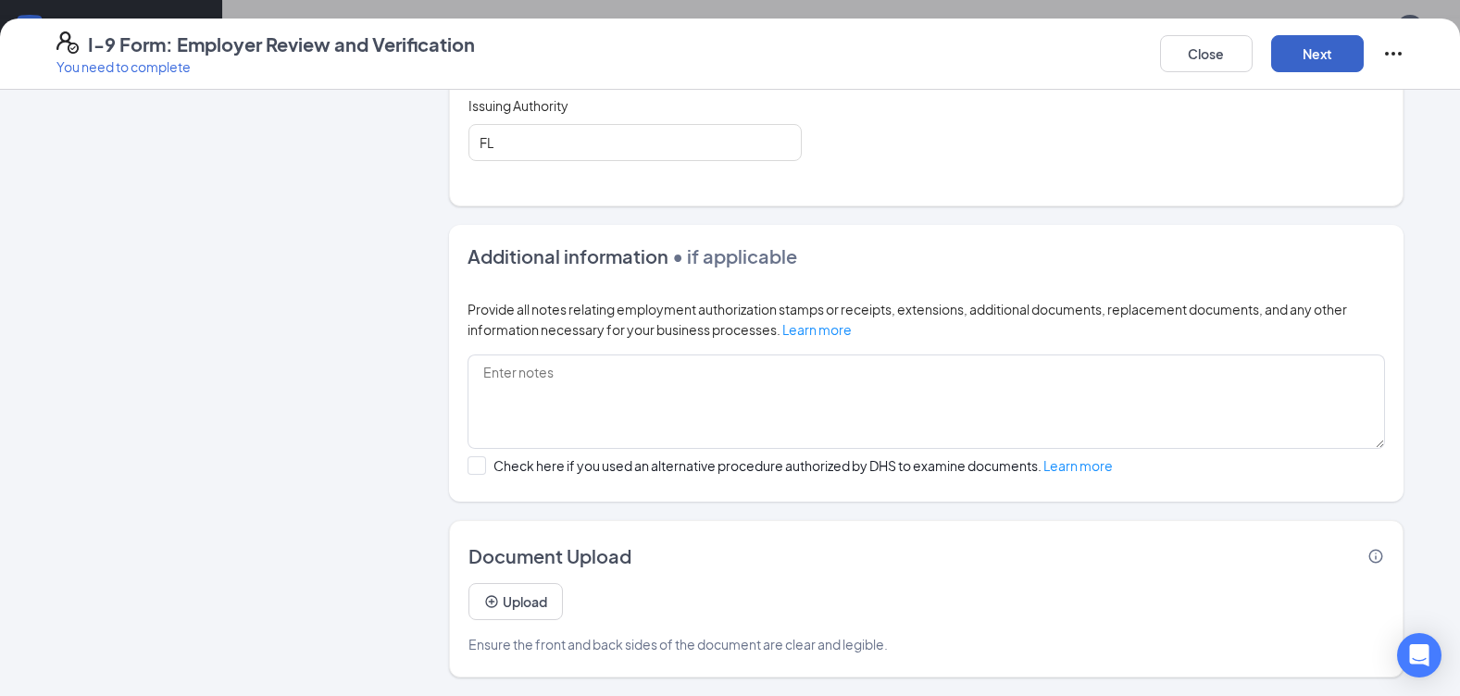
click at [1295, 57] on button "Next" at bounding box center [1317, 53] width 93 height 37
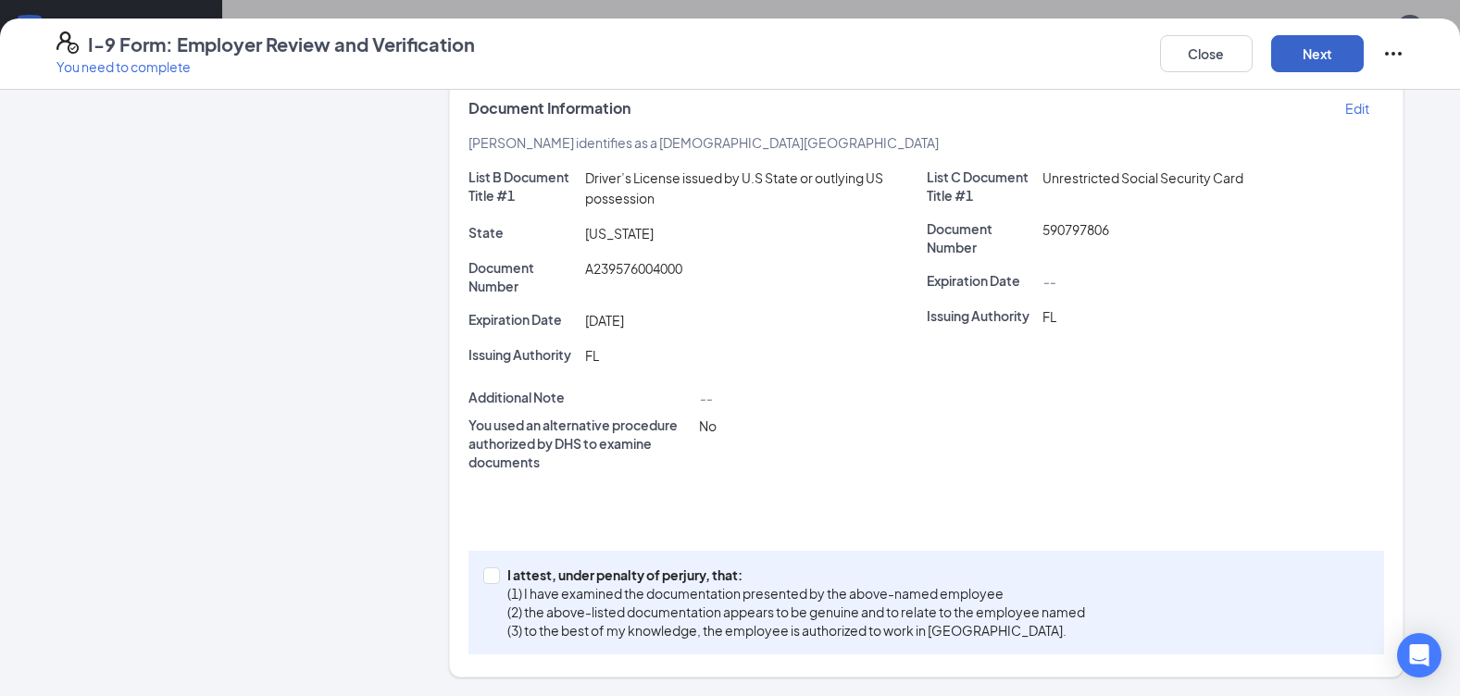
scroll to position [376, 0]
click at [485, 578] on input "I attest, under penalty of perjury, that: (1) I have examined the documentation…" at bounding box center [489, 574] width 13 height 13
checkbox input "true"
click at [1292, 47] on button "Next" at bounding box center [1317, 53] width 93 height 37
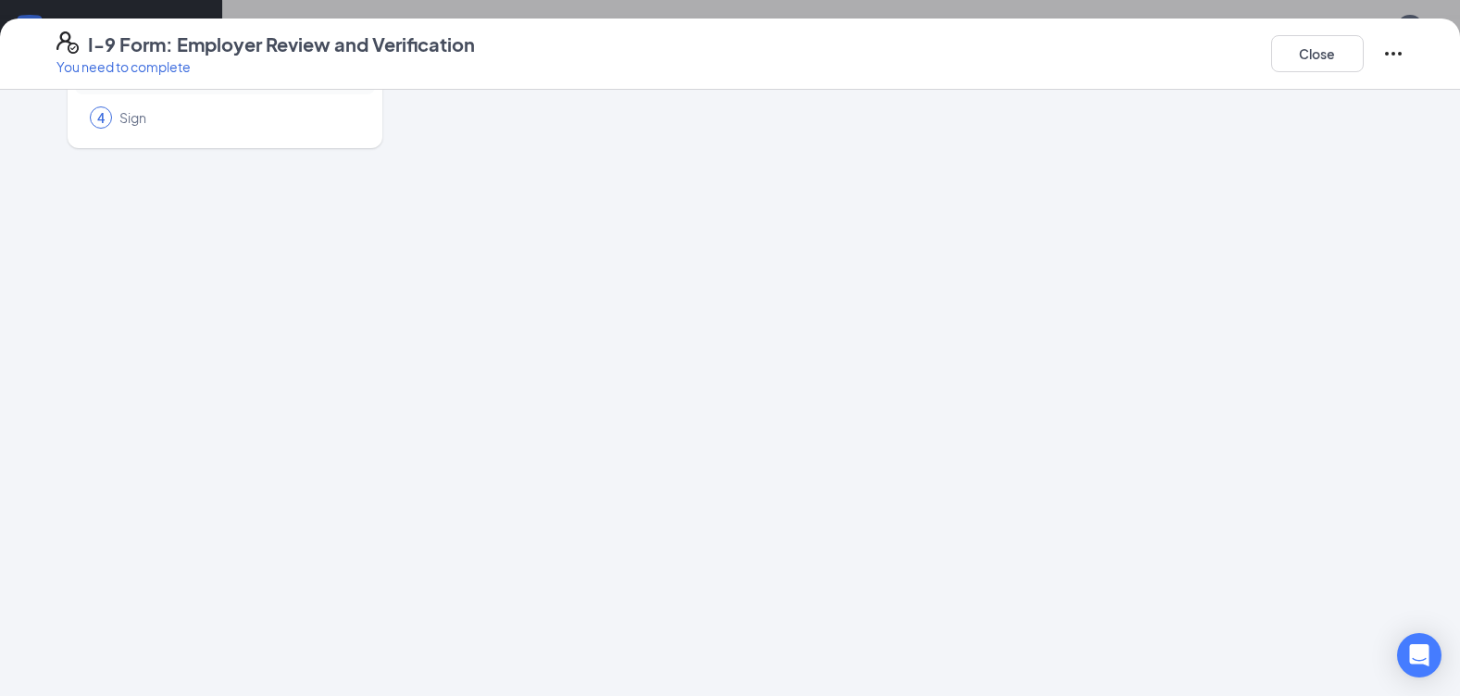
scroll to position [0, 0]
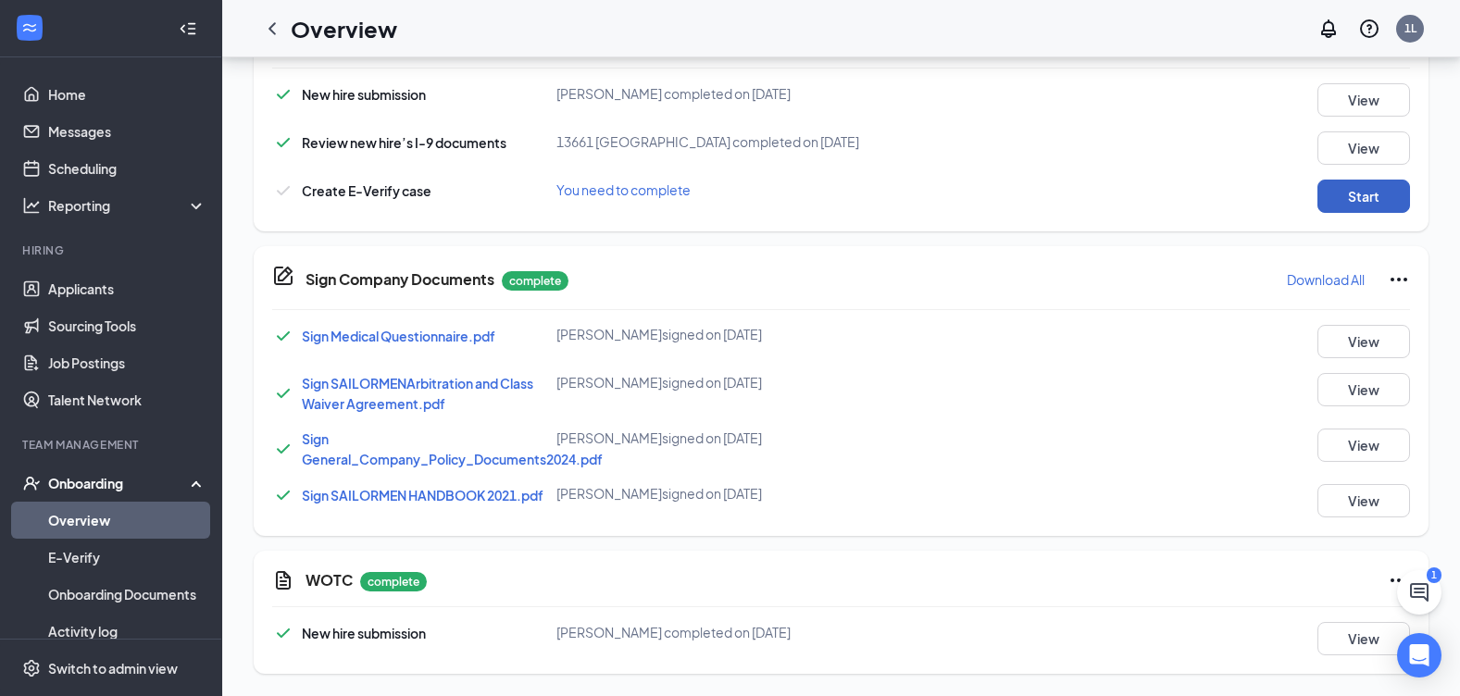
click at [1364, 200] on button "Start" at bounding box center [1363, 196] width 93 height 33
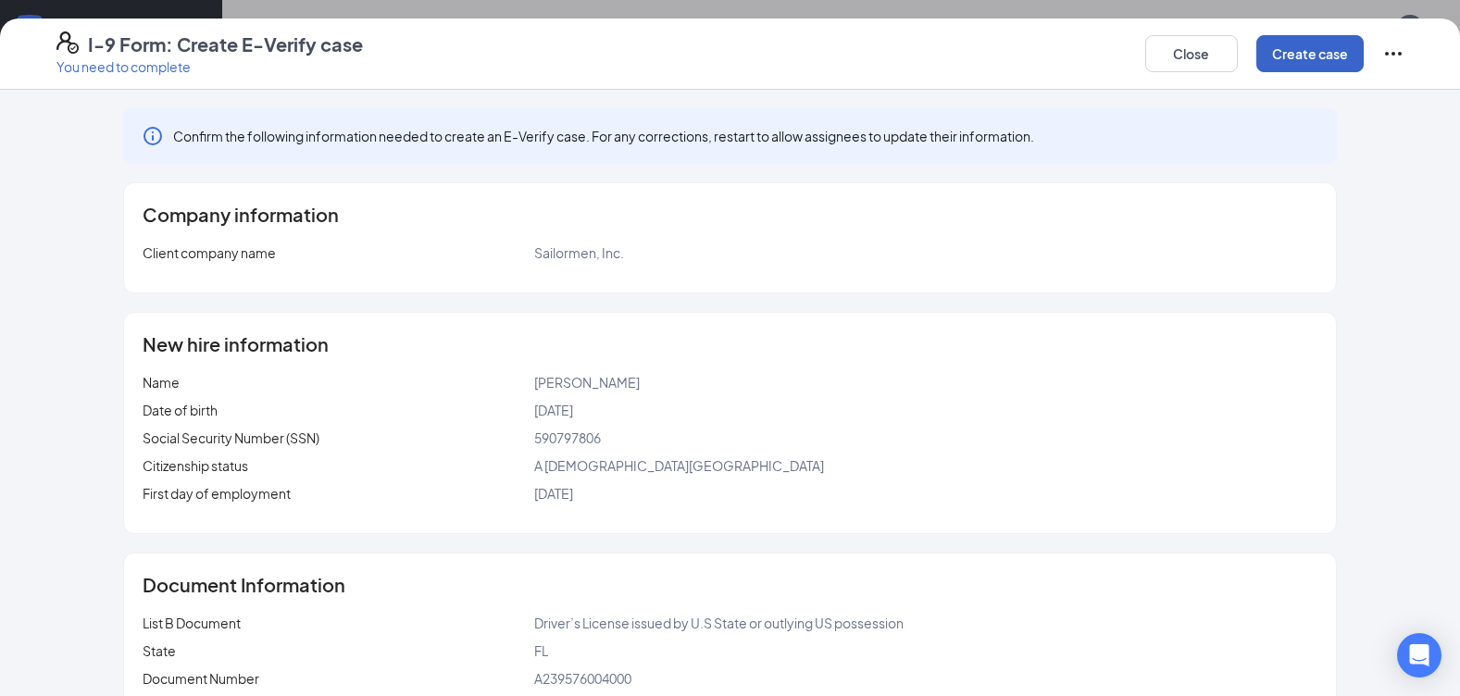
click at [1314, 55] on button "Create case" at bounding box center [1309, 53] width 107 height 37
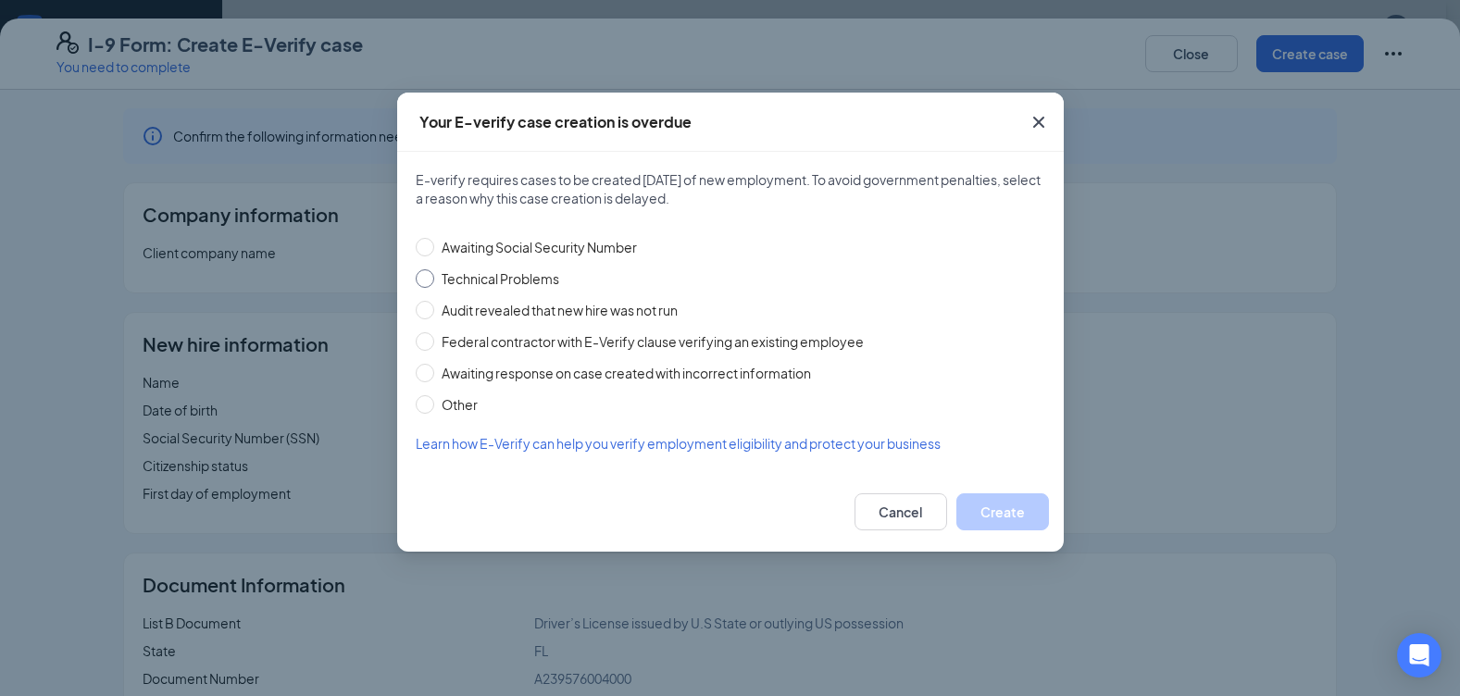
click at [456, 281] on span "Technical Problems" at bounding box center [500, 278] width 132 height 20
click at [434, 281] on input "Technical Problems" at bounding box center [425, 278] width 19 height 19
radio input "true"
click at [1021, 516] on button "Create" at bounding box center [1002, 511] width 93 height 37
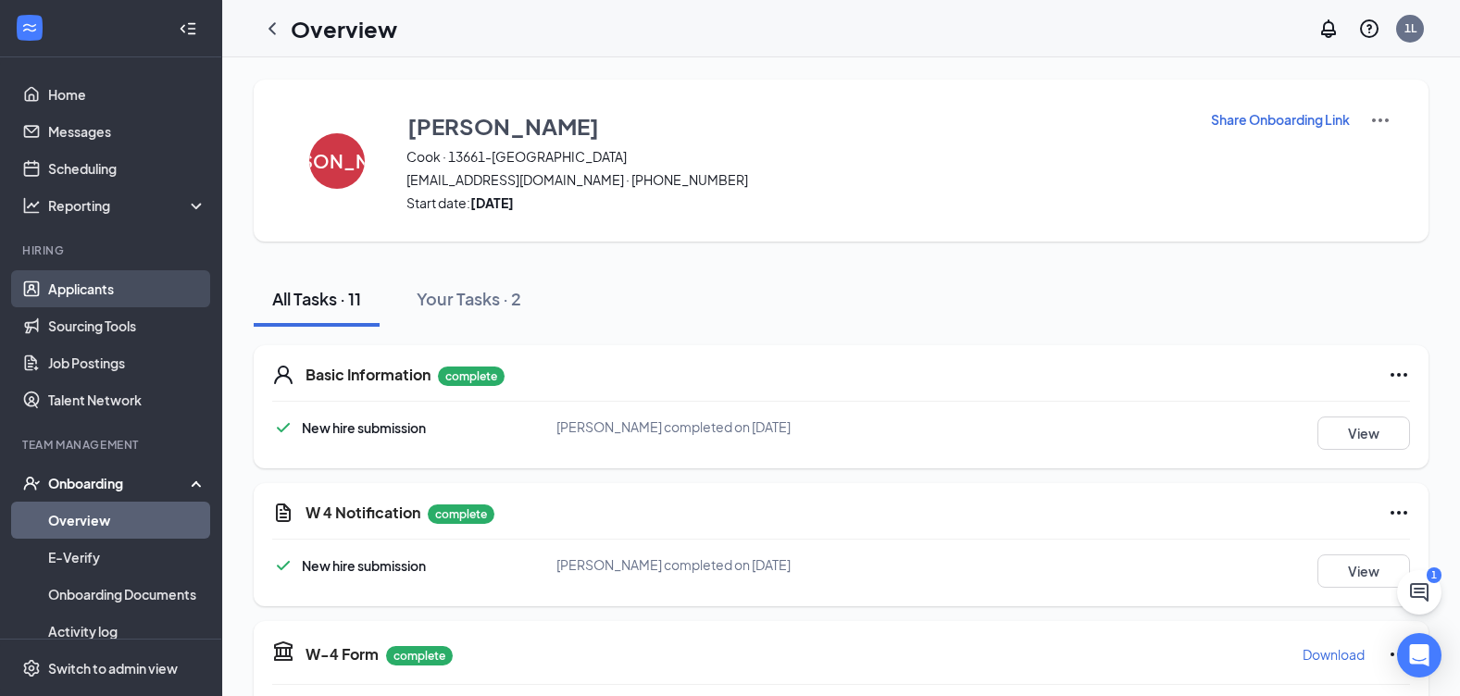
click at [129, 298] on link "Applicants" at bounding box center [127, 288] width 158 height 37
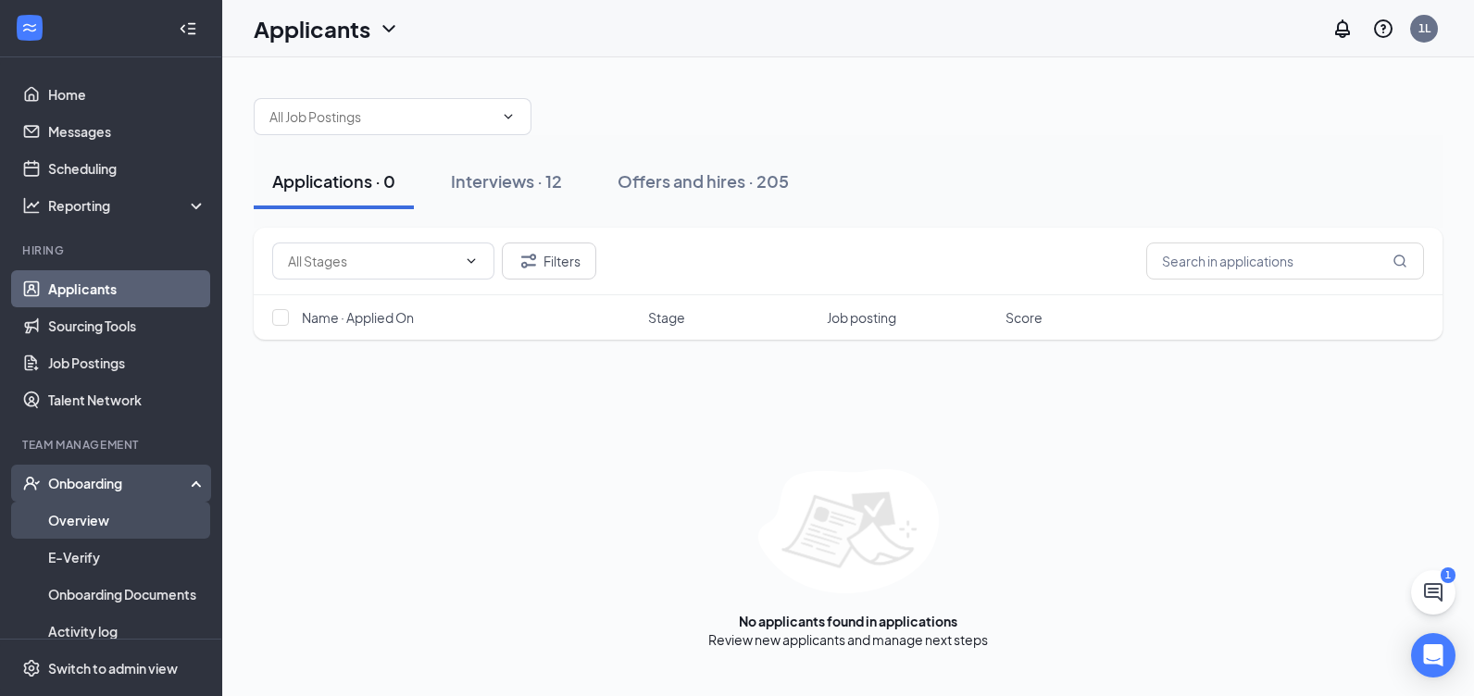
click at [81, 520] on link "Overview" at bounding box center [127, 520] width 158 height 37
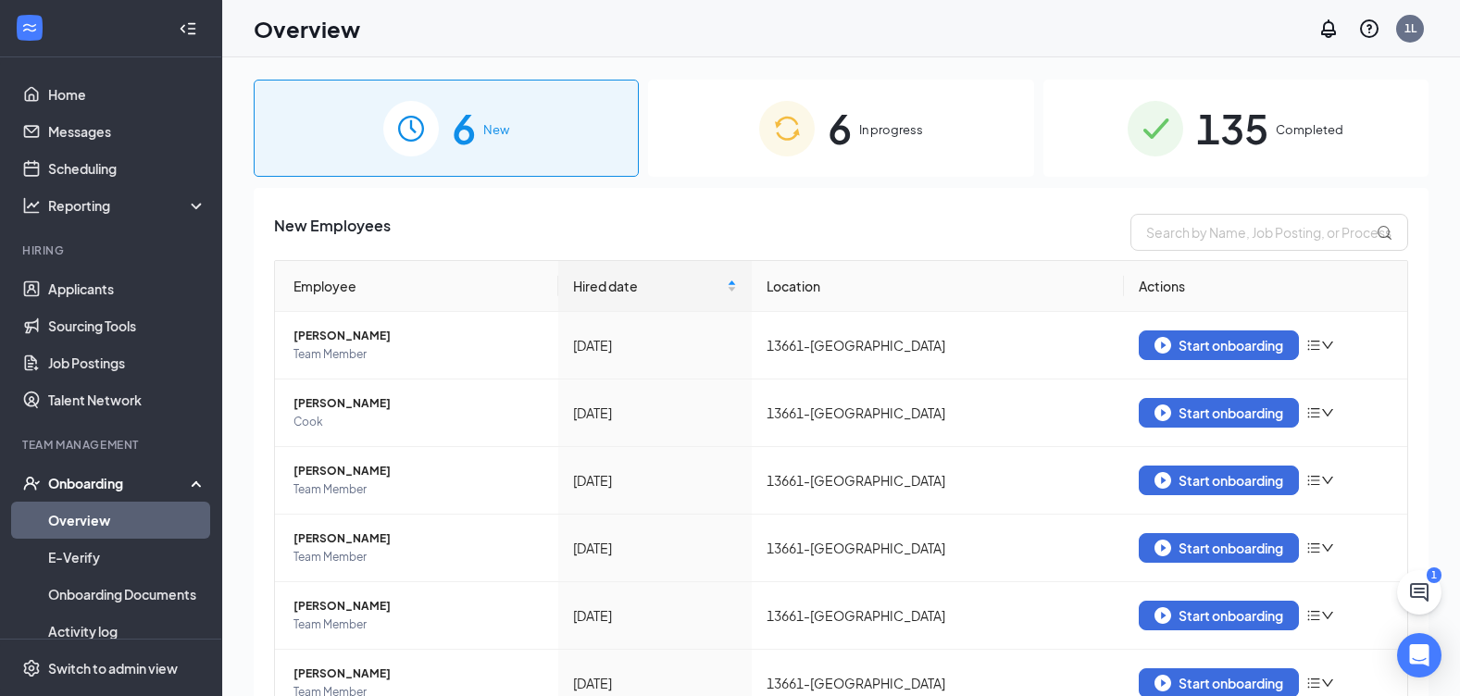
click at [930, 154] on div "6 In progress" at bounding box center [840, 128] width 385 height 97
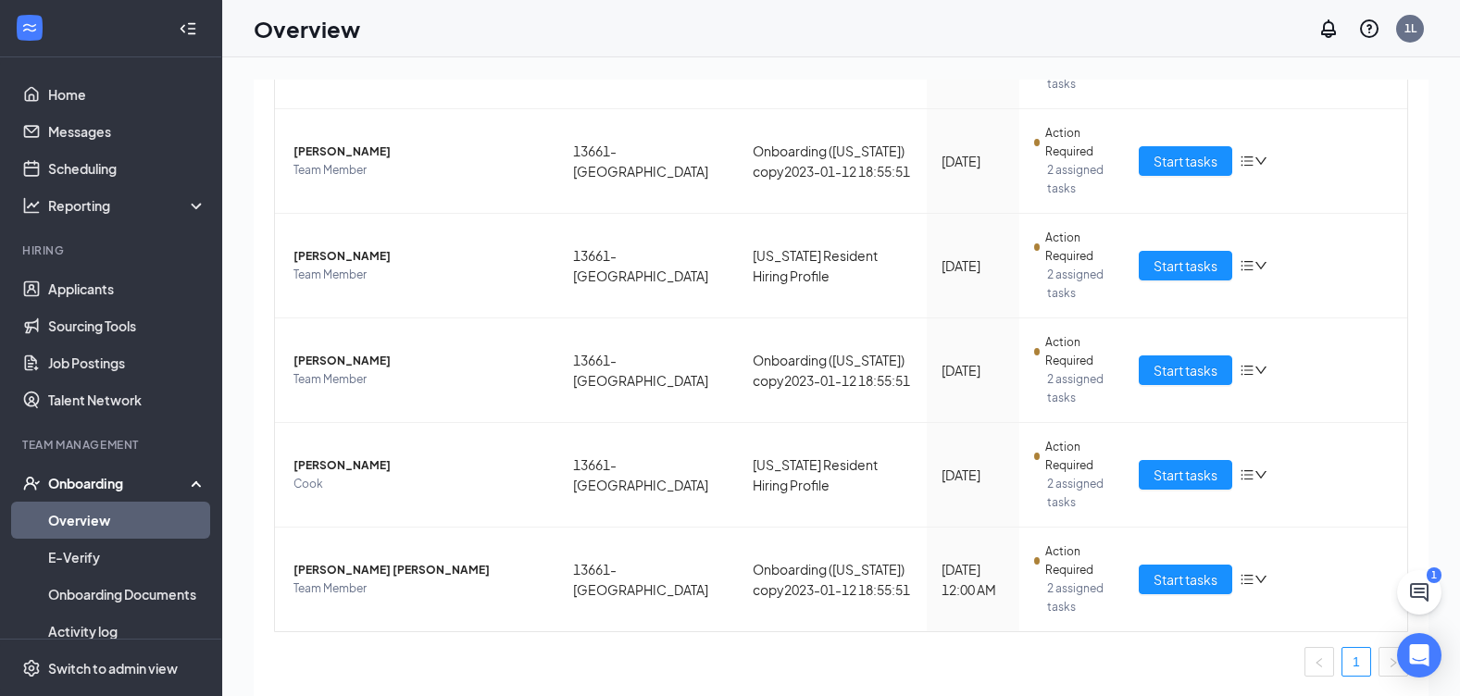
scroll to position [83, 0]
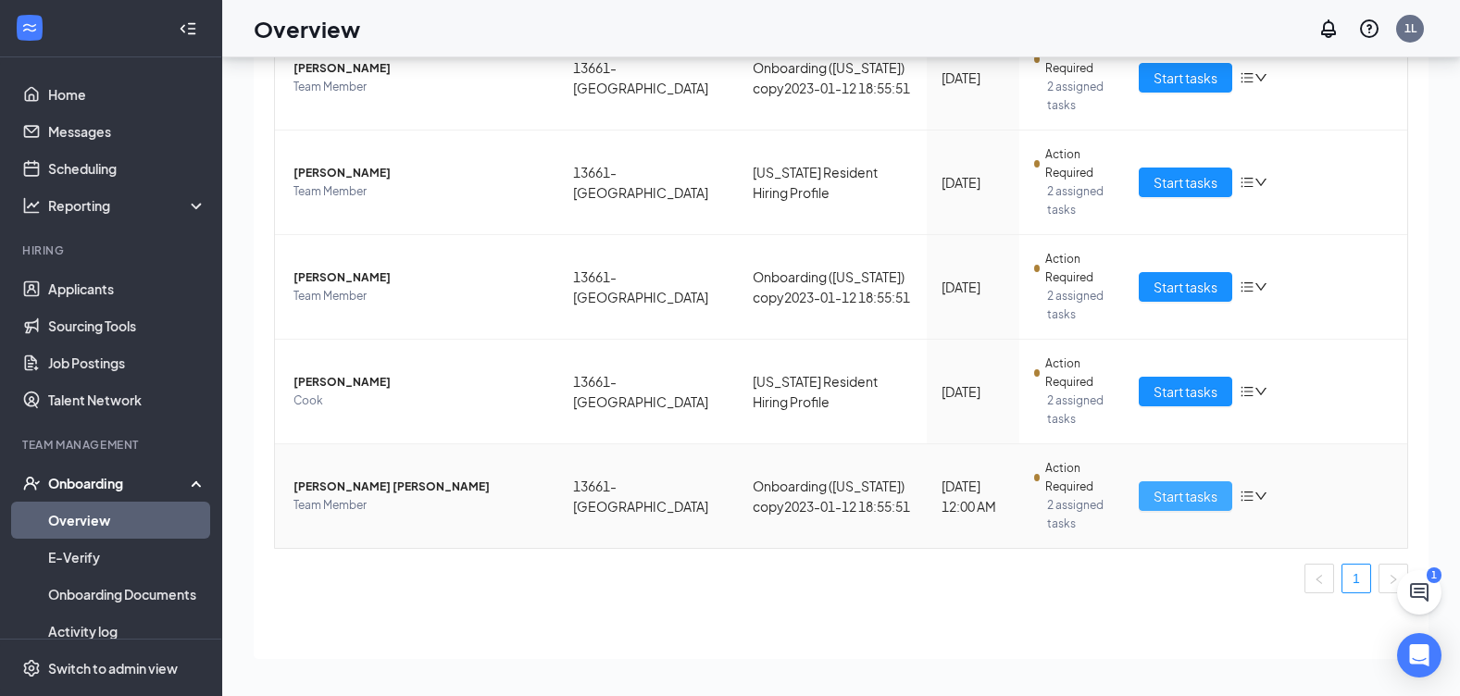
click at [1181, 503] on span "Start tasks" at bounding box center [1186, 496] width 64 height 20
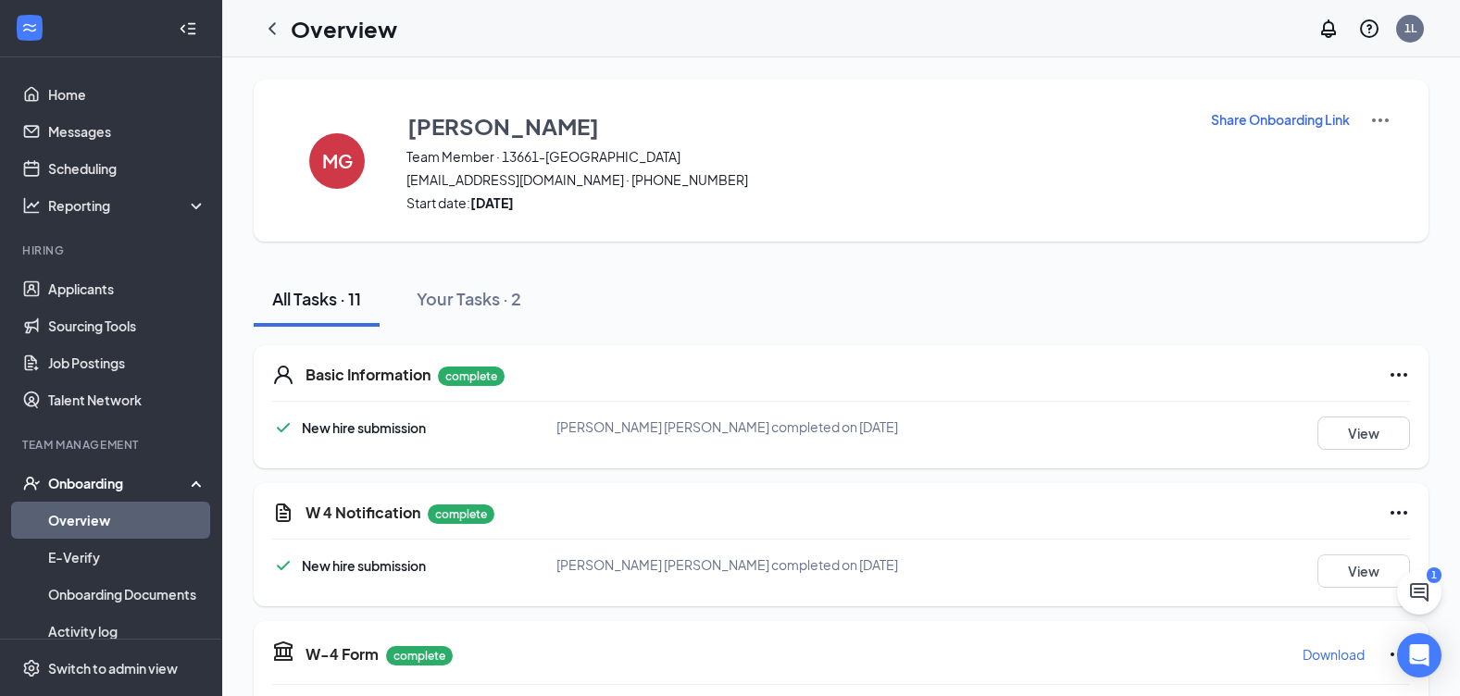
click at [74, 525] on link "Overview" at bounding box center [127, 520] width 158 height 37
